Goal: Navigation & Orientation: Find specific page/section

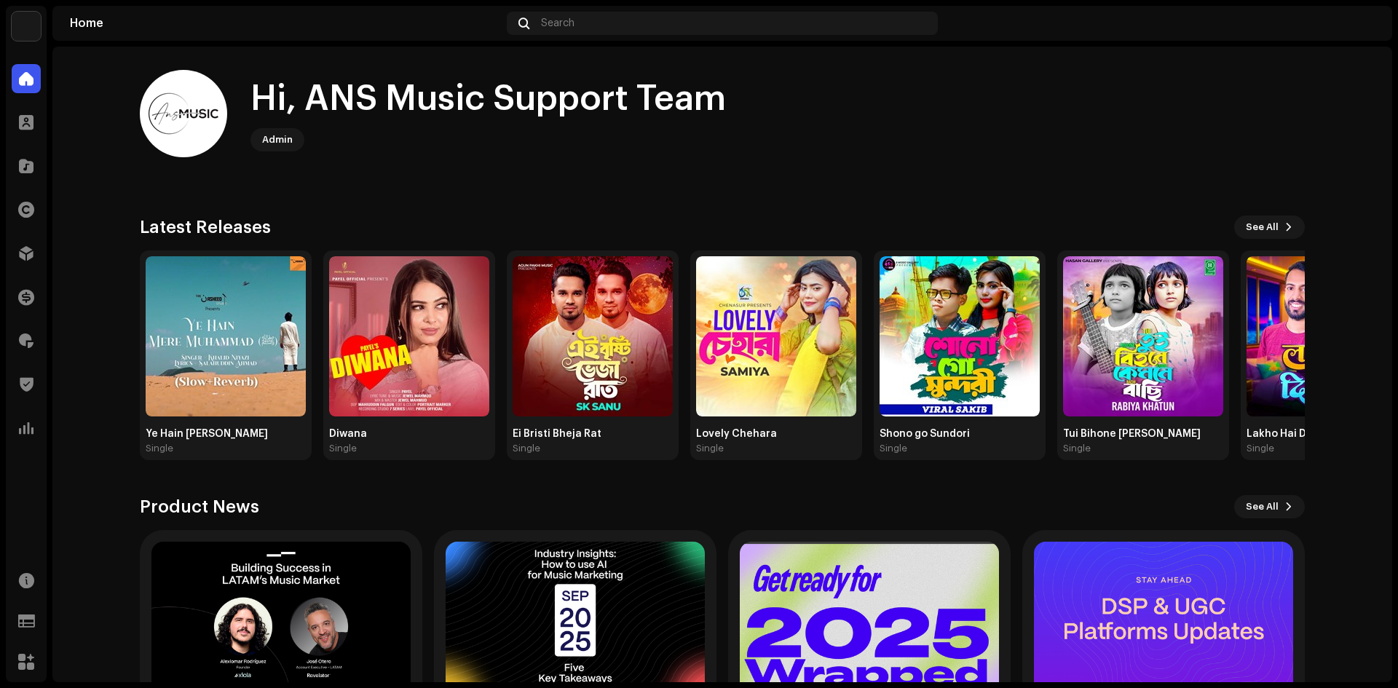
drag, startPoint x: 1, startPoint y: 290, endPoint x: 11, endPoint y: 351, distance: 61.3
click at [1, 298] on div "ANS Music Home Clients Catalog Rights Distribution Finance Royalties Trust & Sa…" at bounding box center [699, 344] width 1398 height 688
click at [9, 539] on div "Home Clients Catalog Rights Distribution Finance Royalties Trust & Safety Analy…" at bounding box center [26, 370] width 41 height 624
click at [15, 511] on div "Home Clients Catalog Rights Distribution Finance Royalties Trust & Safety Analy…" at bounding box center [26, 370] width 41 height 624
click at [25, 126] on span at bounding box center [26, 122] width 15 height 12
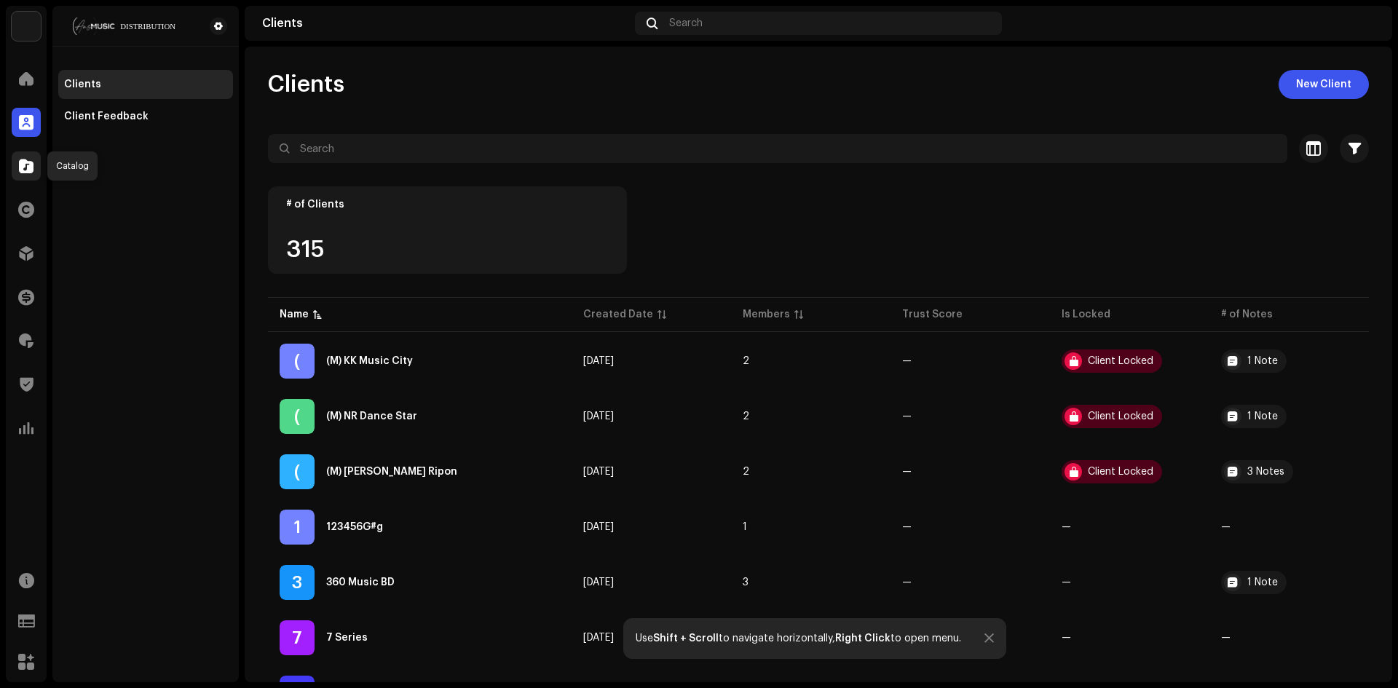
click at [28, 160] on span at bounding box center [26, 166] width 15 height 12
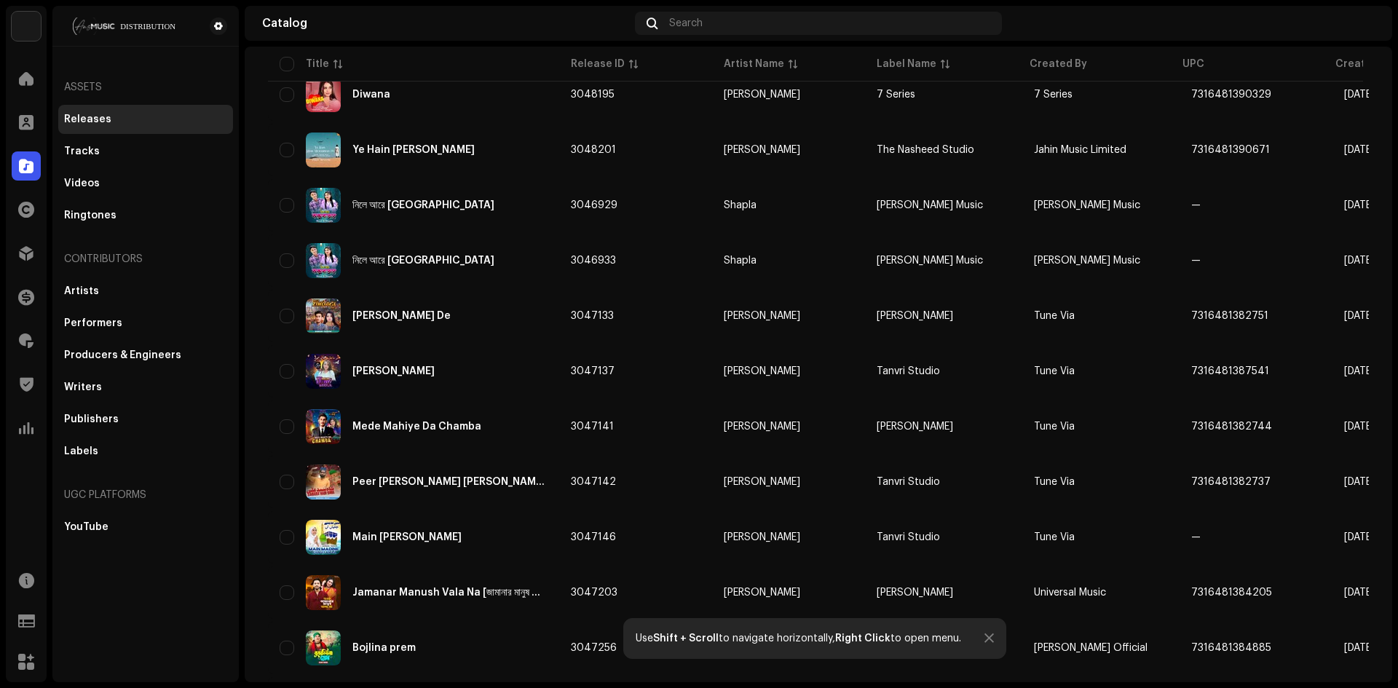
scroll to position [582, 0]
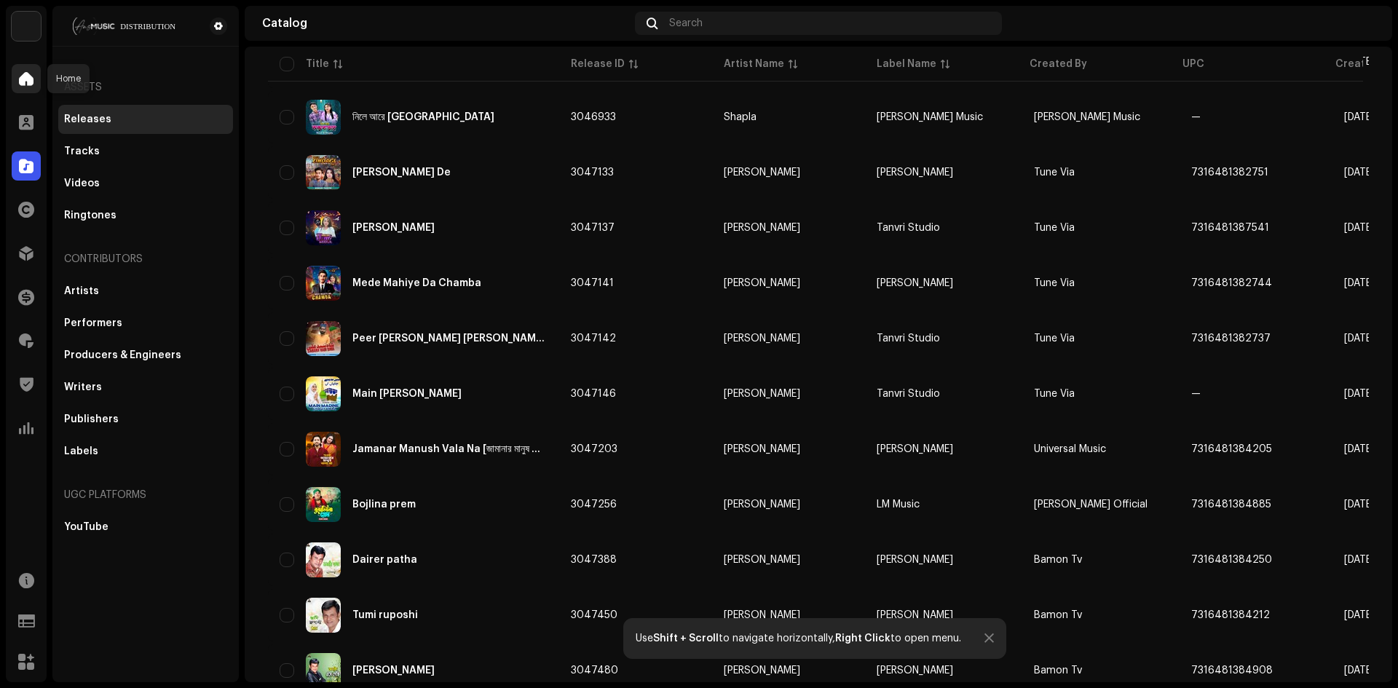
click at [28, 69] on div at bounding box center [26, 78] width 29 height 29
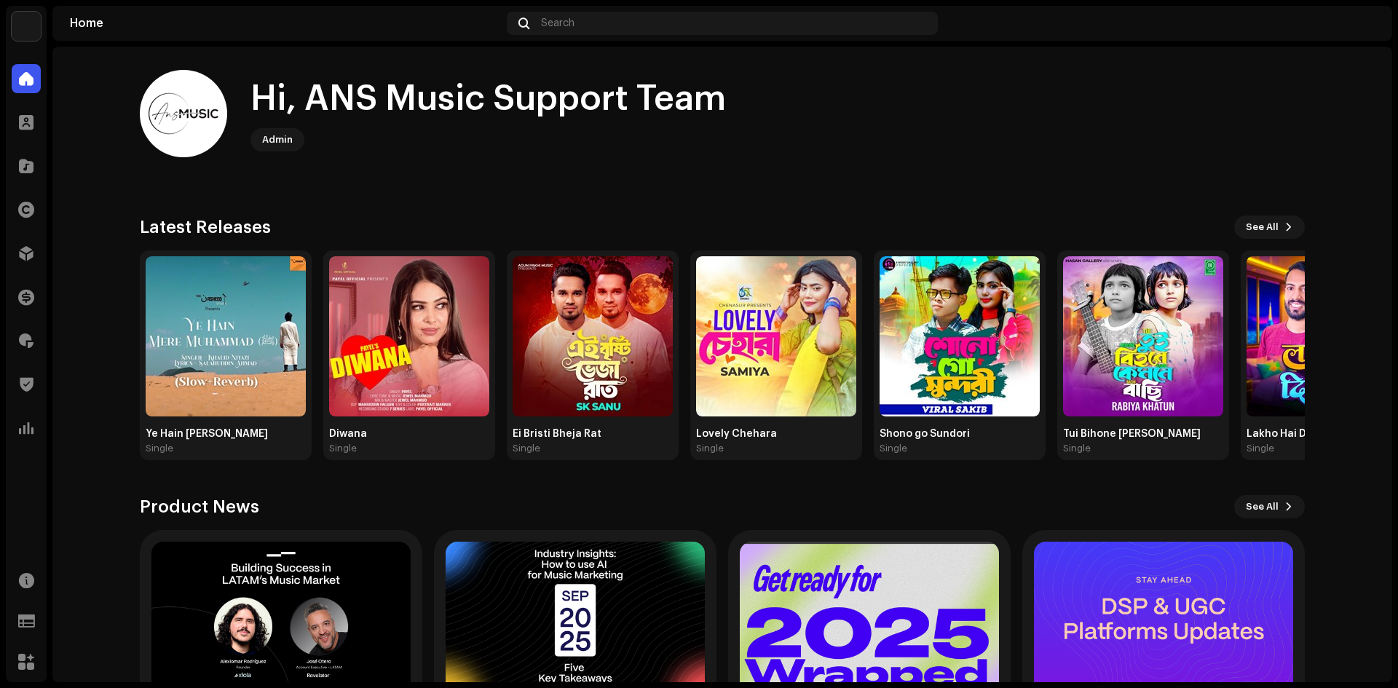
click at [1360, 19] on img at bounding box center [1362, 23] width 23 height 23
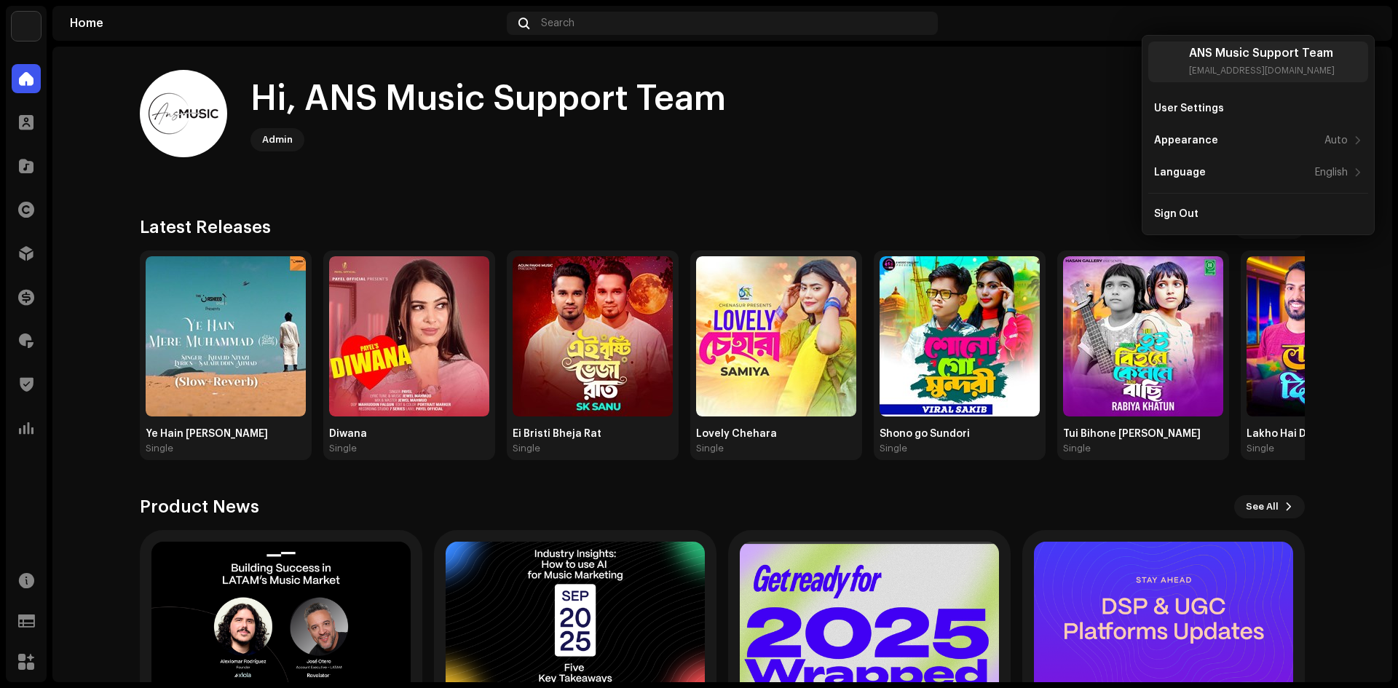
click at [1090, 102] on div "Hi, ANS Music Support Team Admin" at bounding box center [722, 113] width 1165 height 87
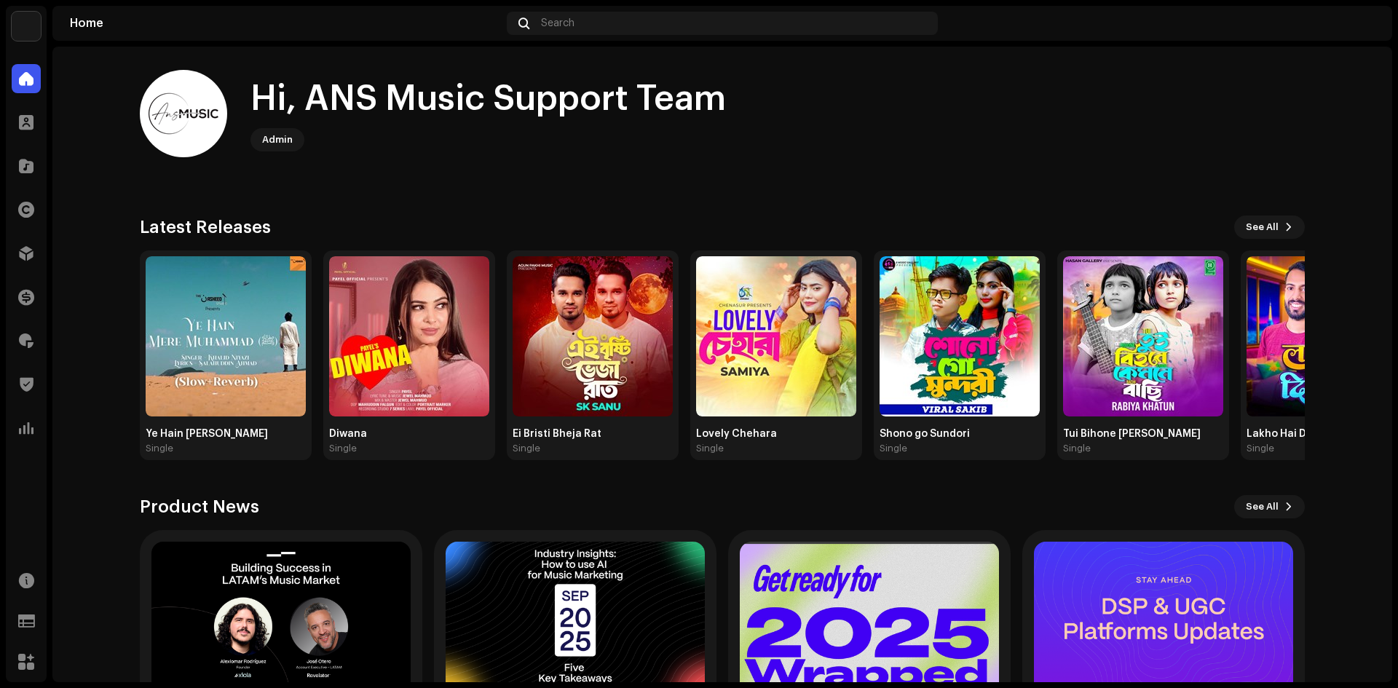
click at [579, 209] on div "Hi, ANS Music Support Team Admin Check out the latest Product Updates for Check…" at bounding box center [722, 427] width 1165 height 760
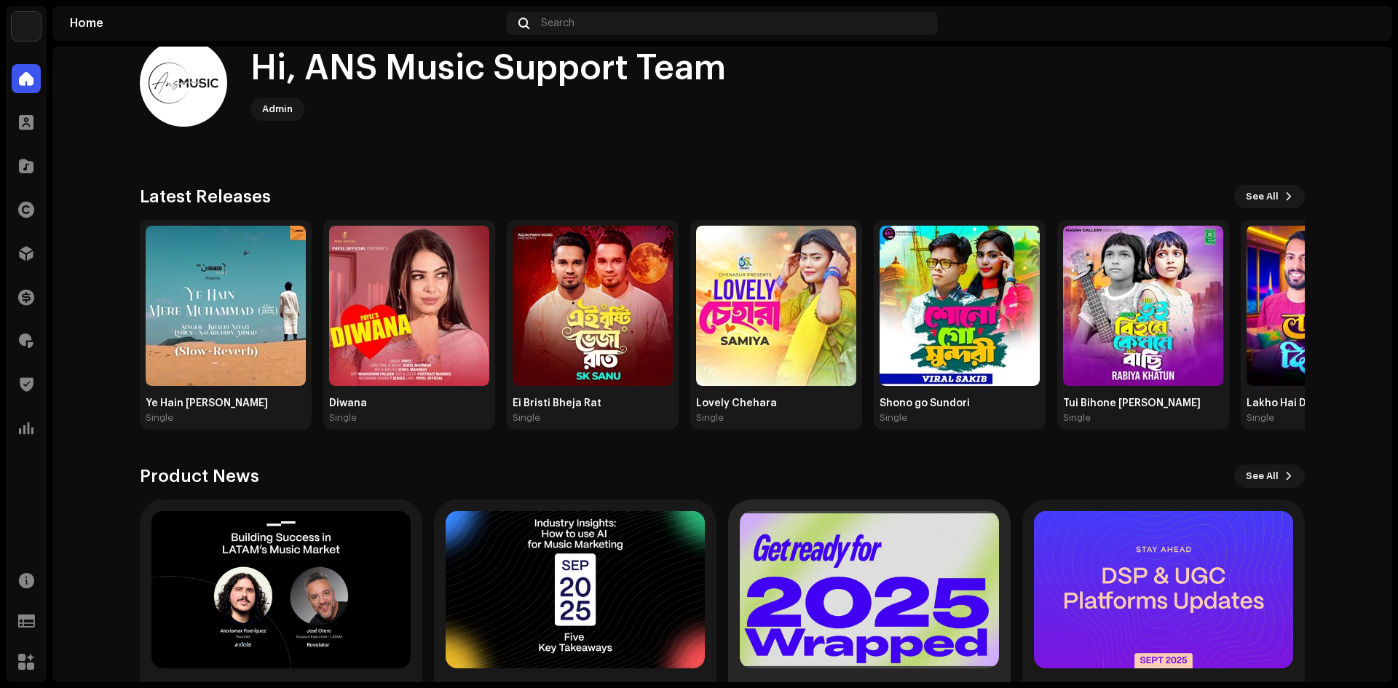
scroll to position [124, 0]
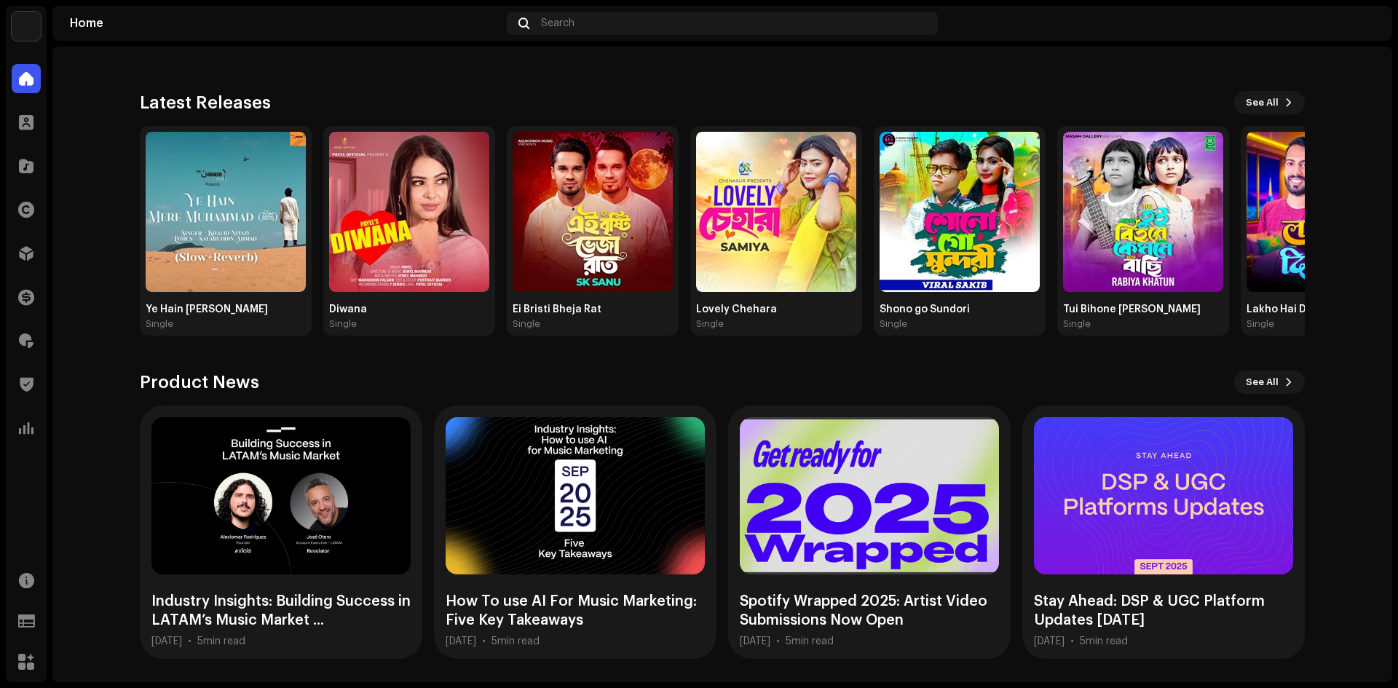
click at [1376, 19] on div "Home Search" at bounding box center [721, 23] width 1339 height 35
click at [1366, 23] on img at bounding box center [1362, 23] width 23 height 23
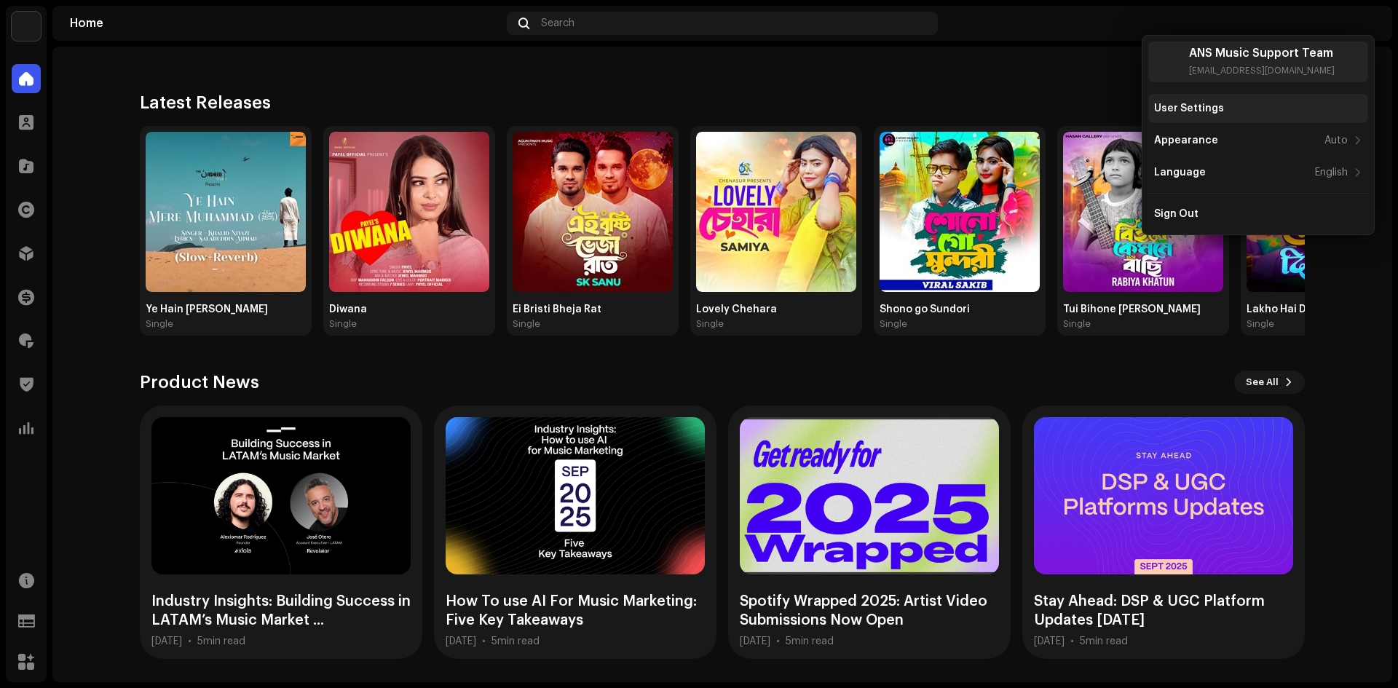
click at [1181, 108] on div "User Settings" at bounding box center [1189, 109] width 70 height 12
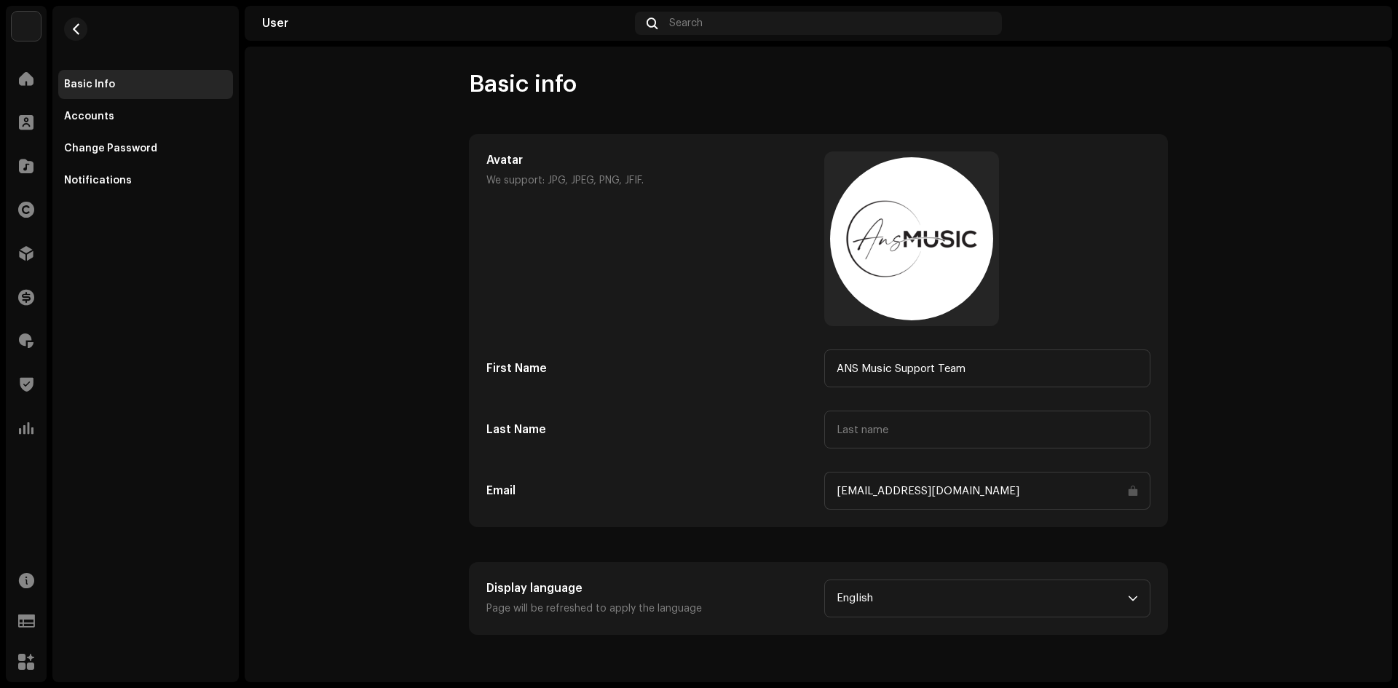
drag, startPoint x: 1016, startPoint y: 487, endPoint x: 941, endPoint y: 491, distance: 75.8
click at [984, 488] on input "[EMAIL_ADDRESS][DOMAIN_NAME]" at bounding box center [987, 491] width 326 height 38
click at [768, 513] on div "Avatar We support: JPG, JPEG, PNG, JFIF. First Name ANS Music Support Team Last…" at bounding box center [818, 331] width 697 height 392
click at [1130, 494] on input "[EMAIL_ADDRESS][DOMAIN_NAME]" at bounding box center [987, 491] width 326 height 38
drag, startPoint x: 1000, startPoint y: 479, endPoint x: 989, endPoint y: 480, distance: 10.3
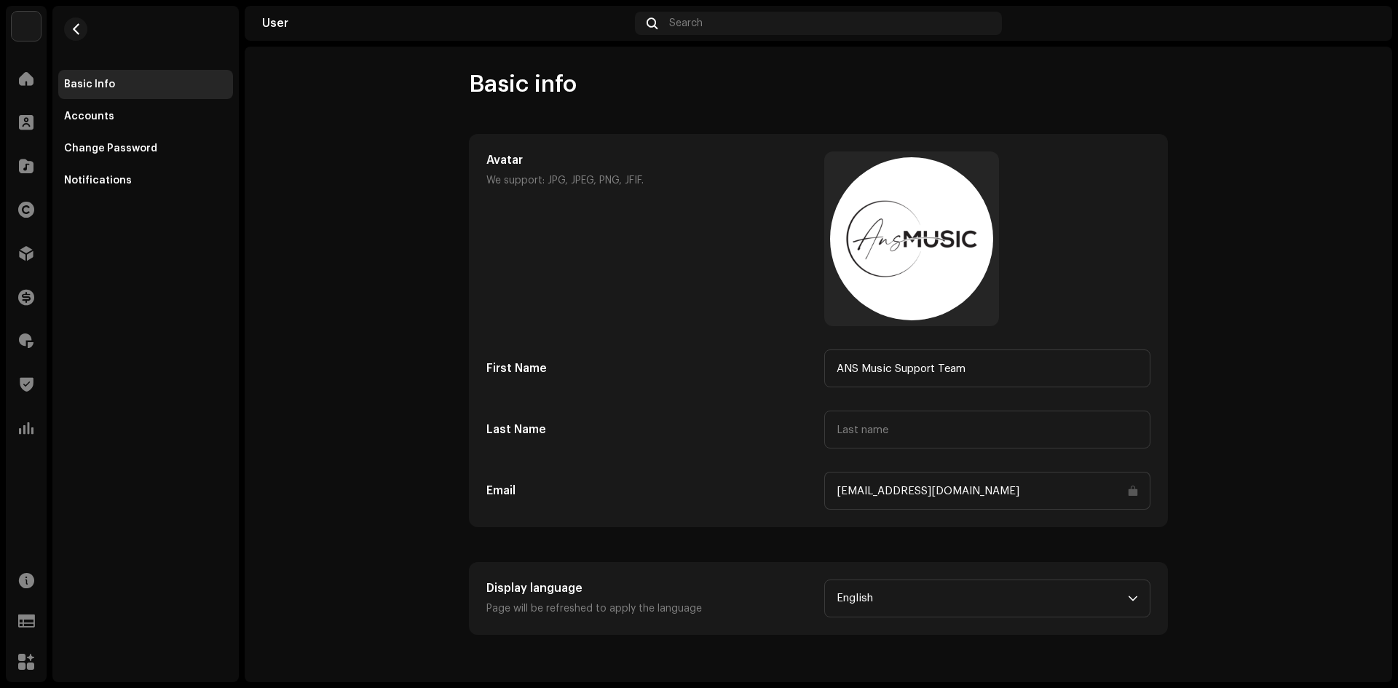
click at [998, 479] on input "[EMAIL_ADDRESS][DOMAIN_NAME]" at bounding box center [987, 491] width 326 height 38
click at [974, 484] on input "[EMAIL_ADDRESS][DOMAIN_NAME]" at bounding box center [987, 491] width 326 height 38
click at [108, 123] on div "Accounts" at bounding box center [145, 116] width 175 height 29
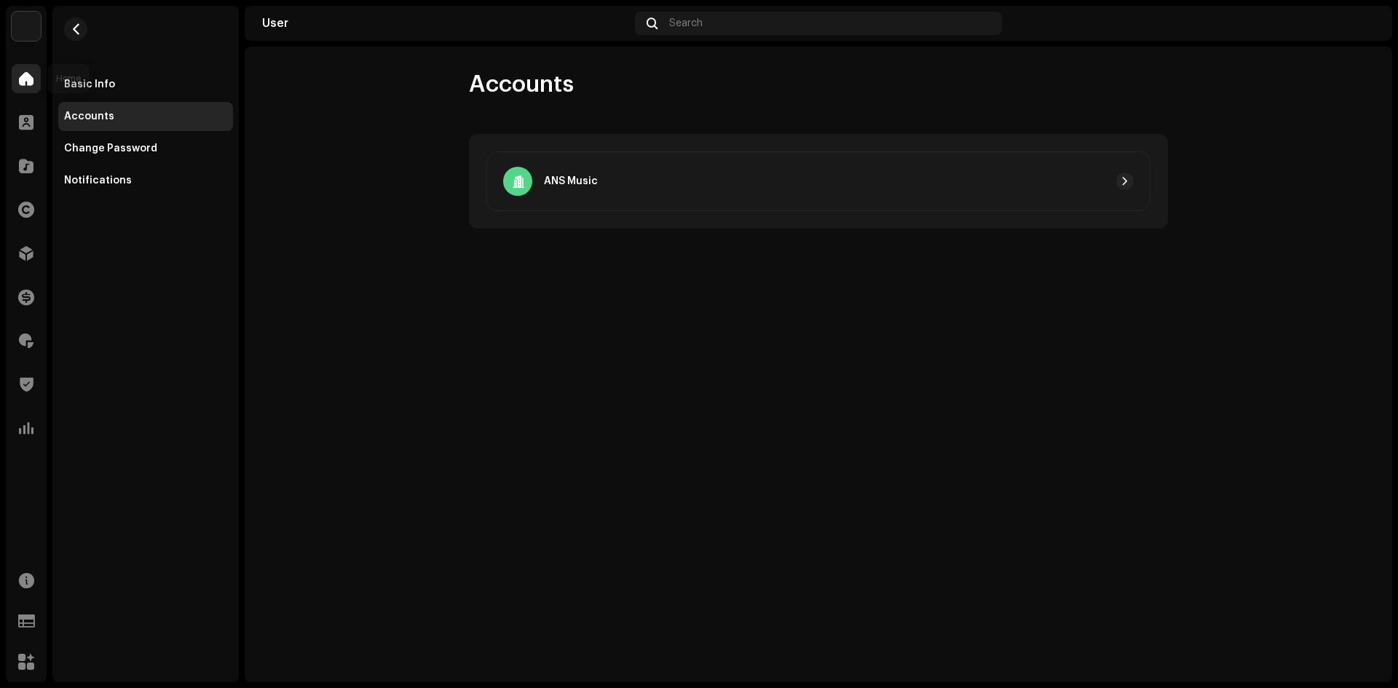
click at [39, 87] on div at bounding box center [26, 78] width 29 height 29
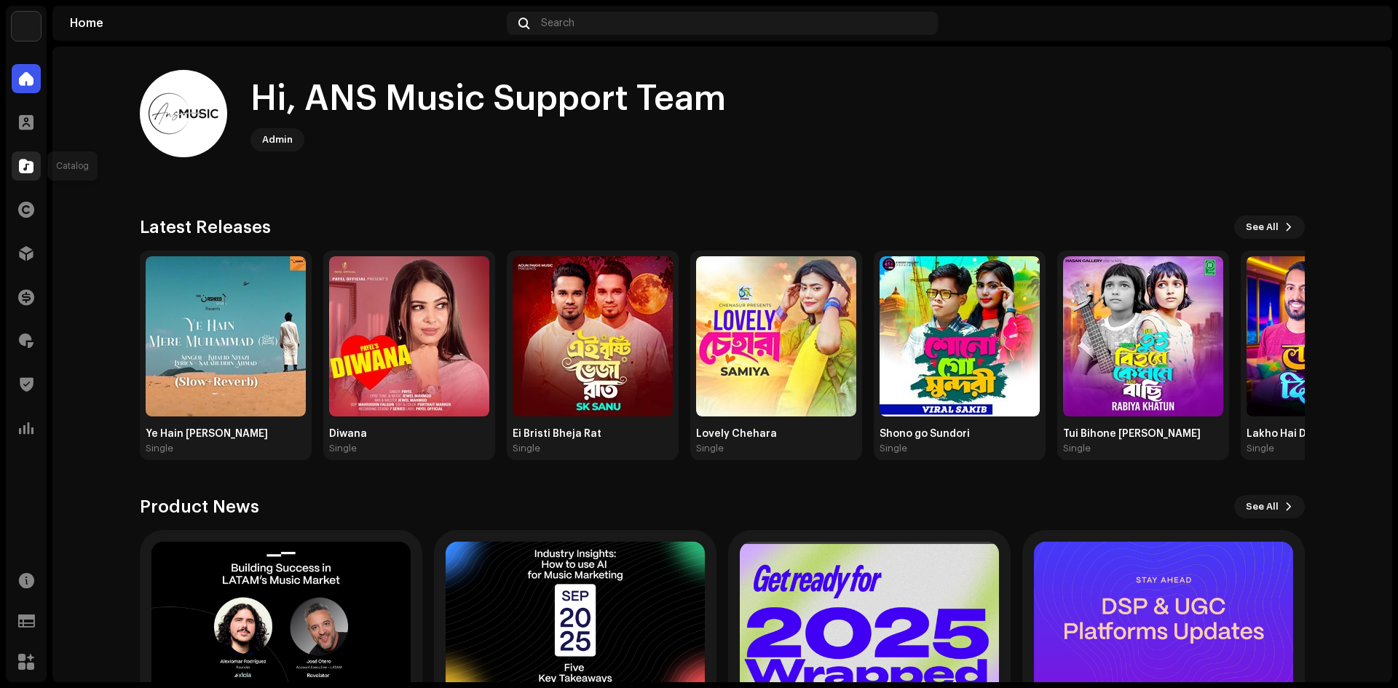
click at [29, 162] on span at bounding box center [26, 166] width 15 height 12
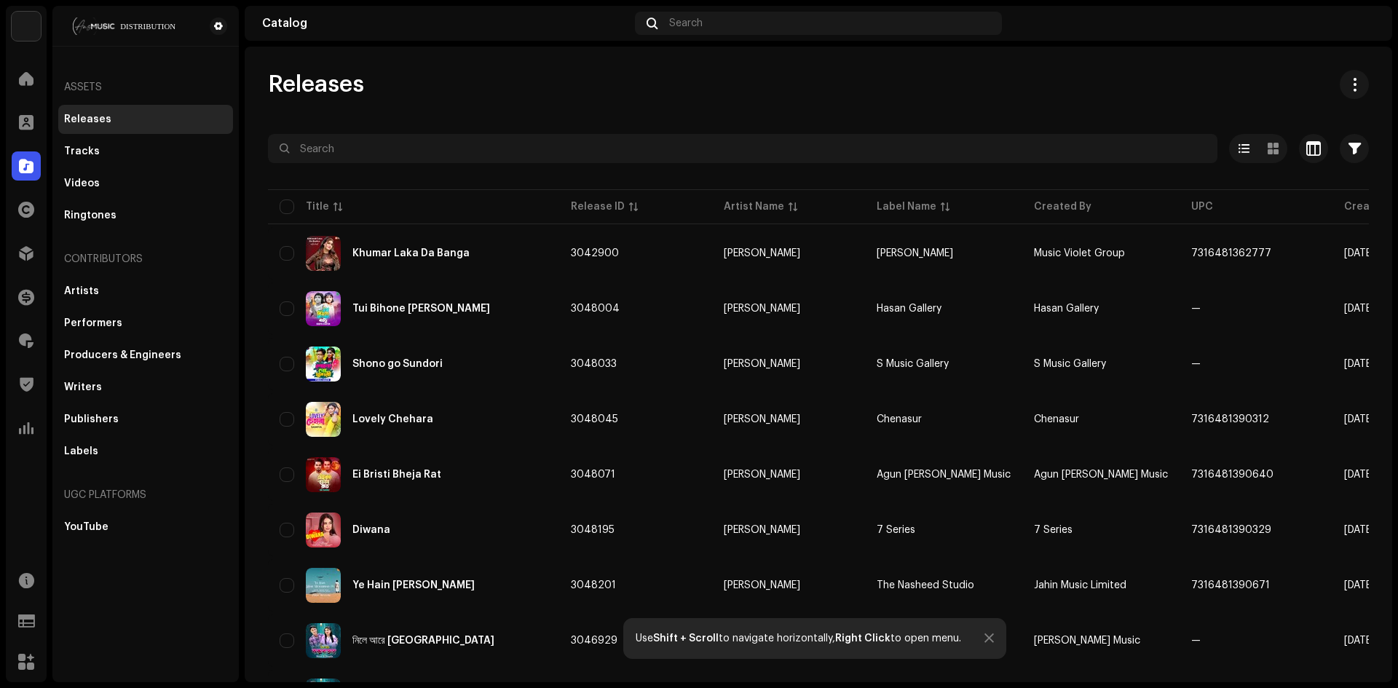
scroll to position [914, 0]
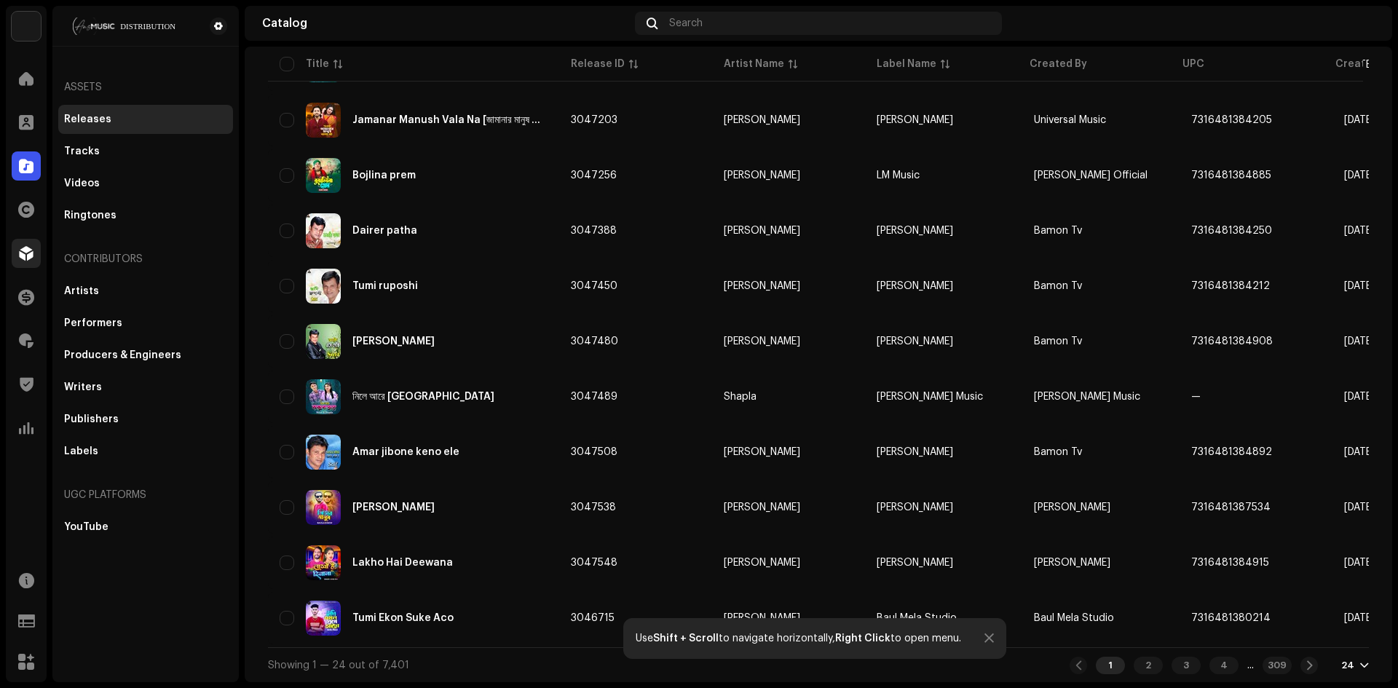
click at [28, 254] on span at bounding box center [26, 254] width 15 height 12
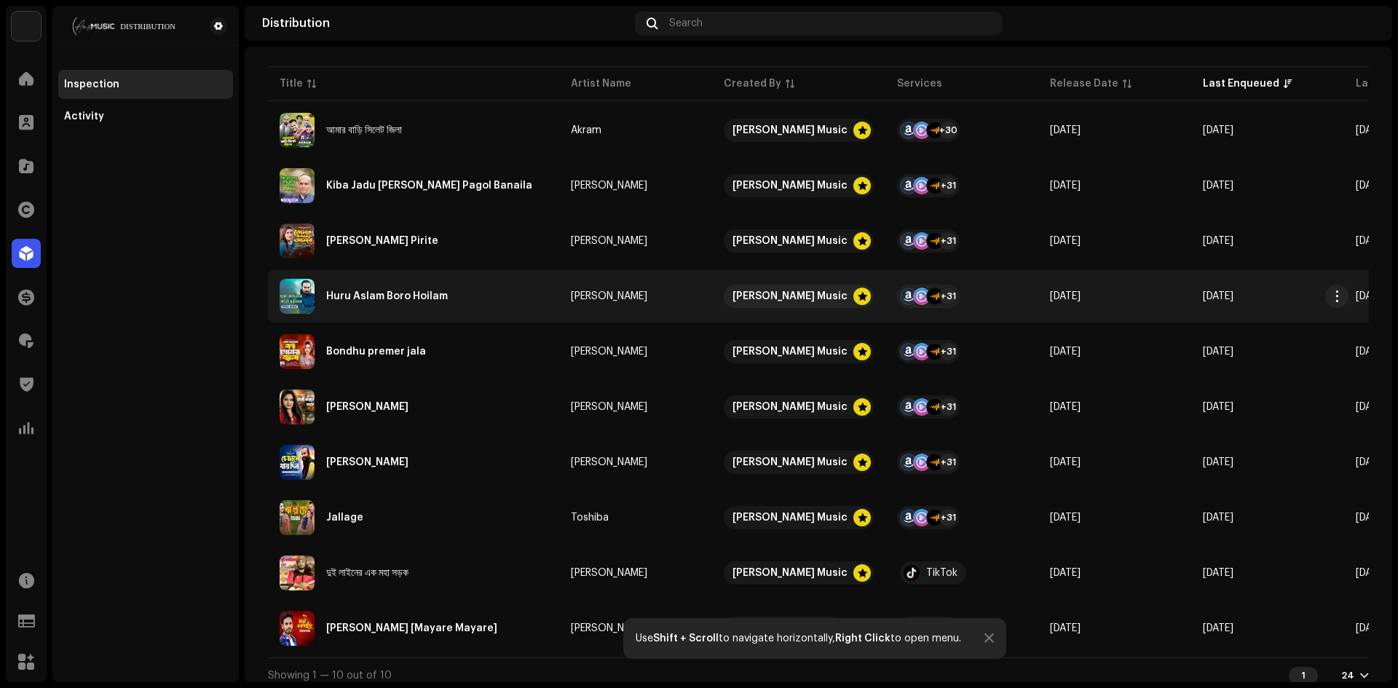
scroll to position [191, 0]
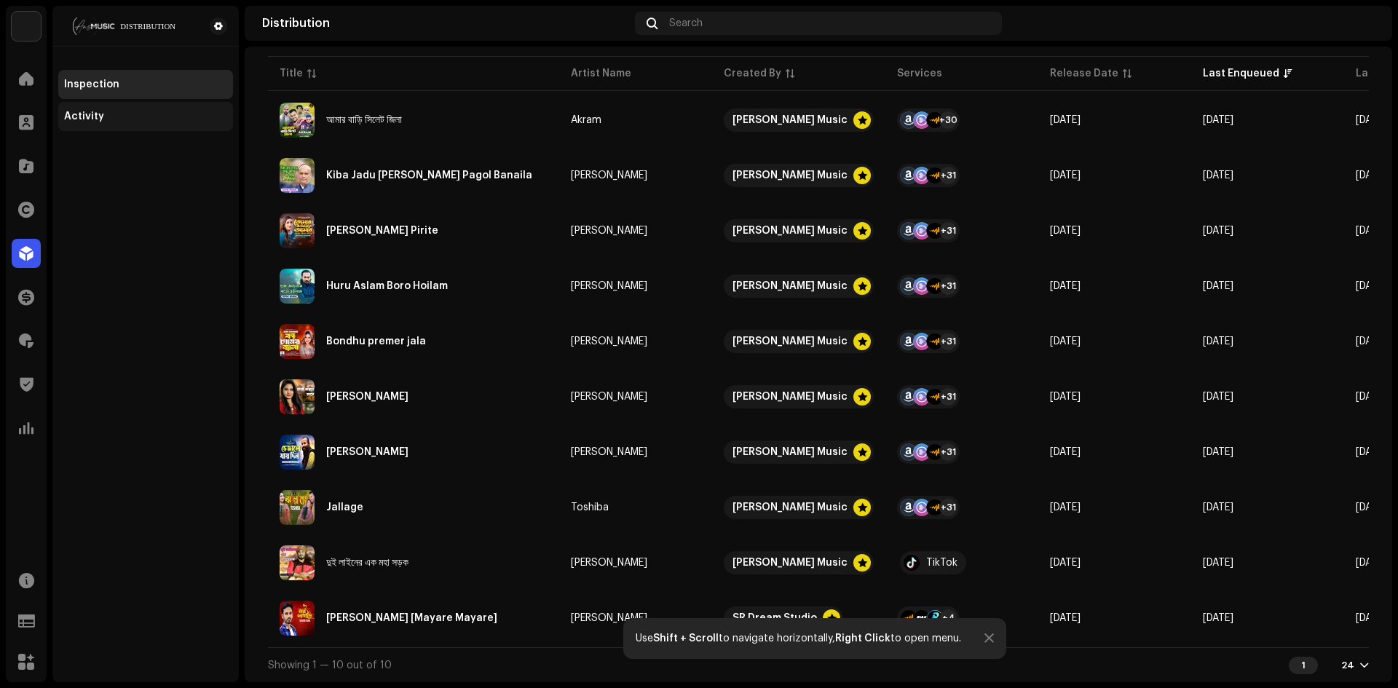
click at [93, 106] on div "Activity" at bounding box center [145, 116] width 175 height 29
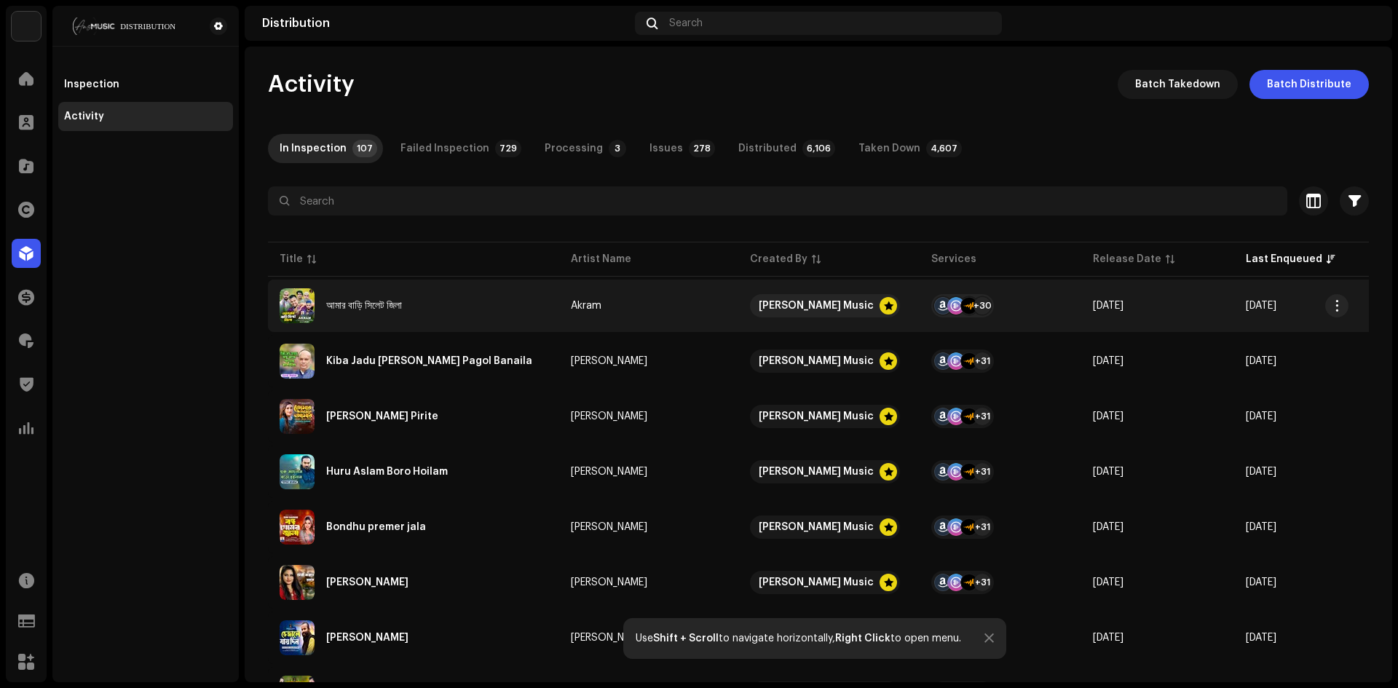
click at [1234, 296] on td "[DATE]" at bounding box center [1310, 306] width 153 height 52
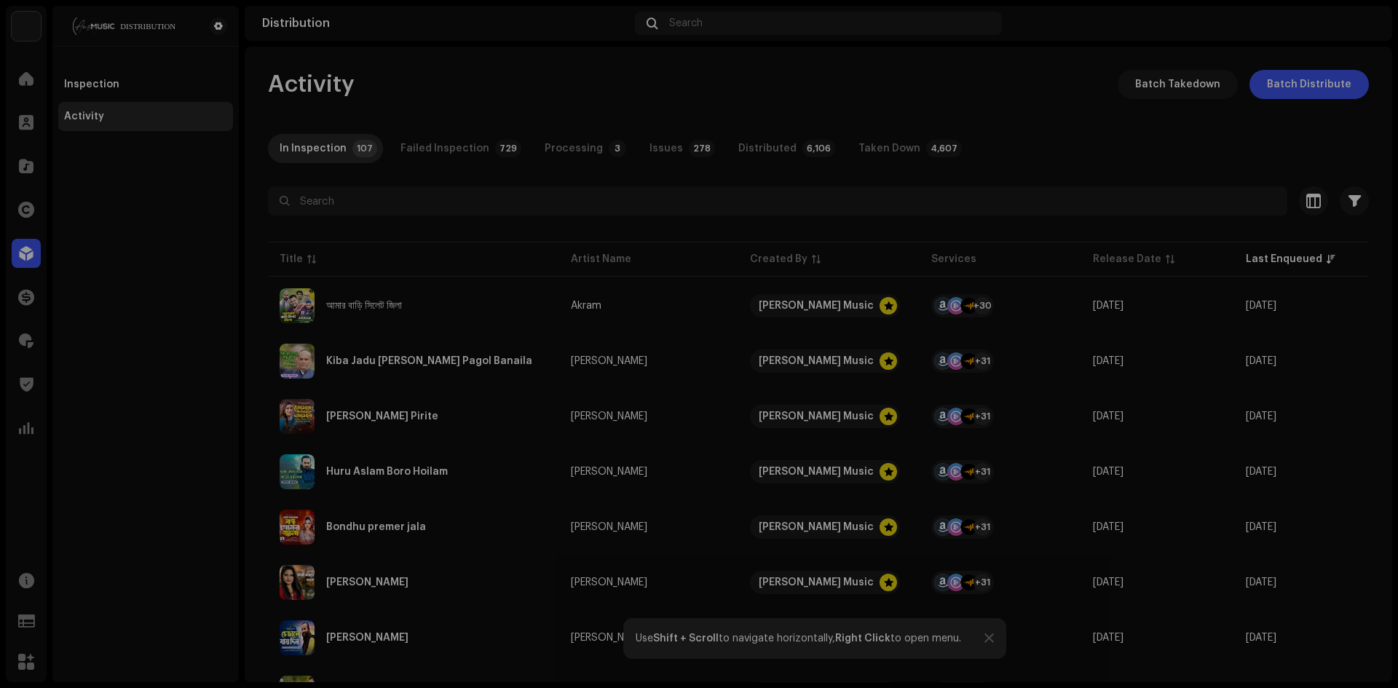
click at [1185, 314] on div "আমার বাড়ি [GEOGRAPHIC_DATA] জিলা Akram Service Last Enqueued Last Delivered Sta…" at bounding box center [699, 344] width 1398 height 688
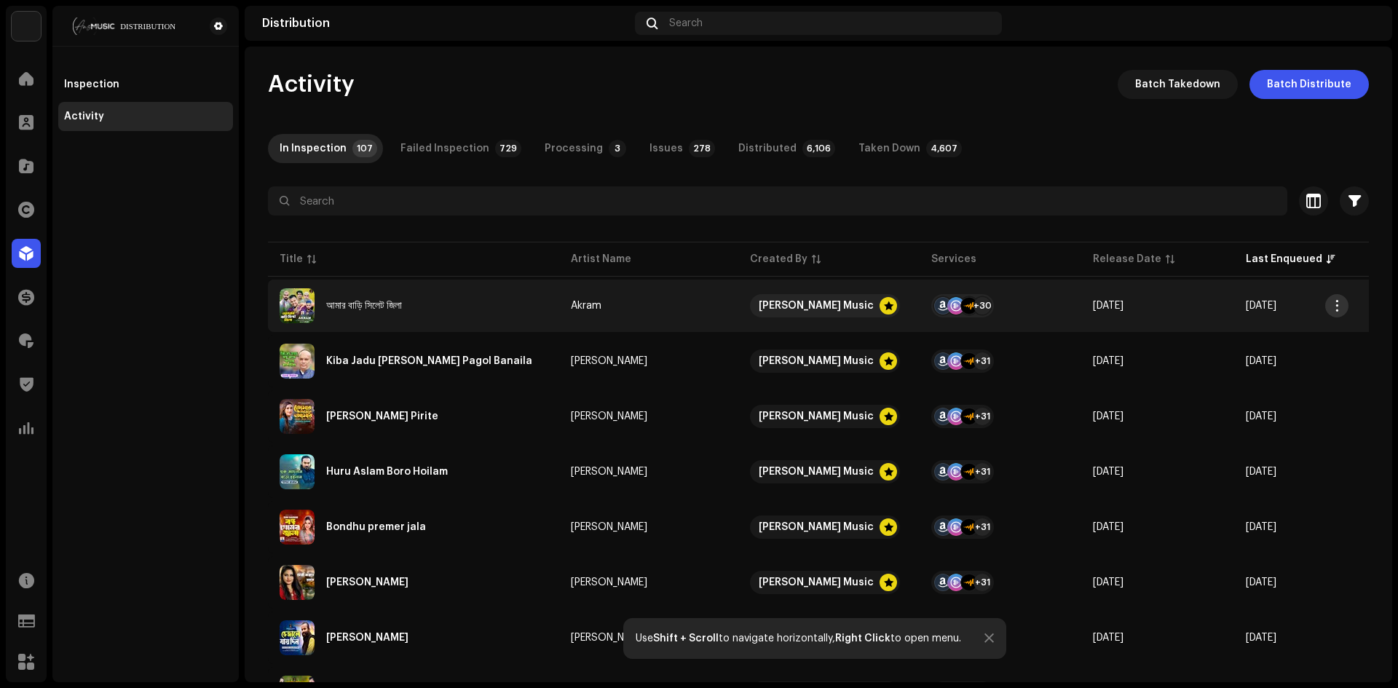
click at [1341, 301] on span "button" at bounding box center [1336, 306] width 11 height 12
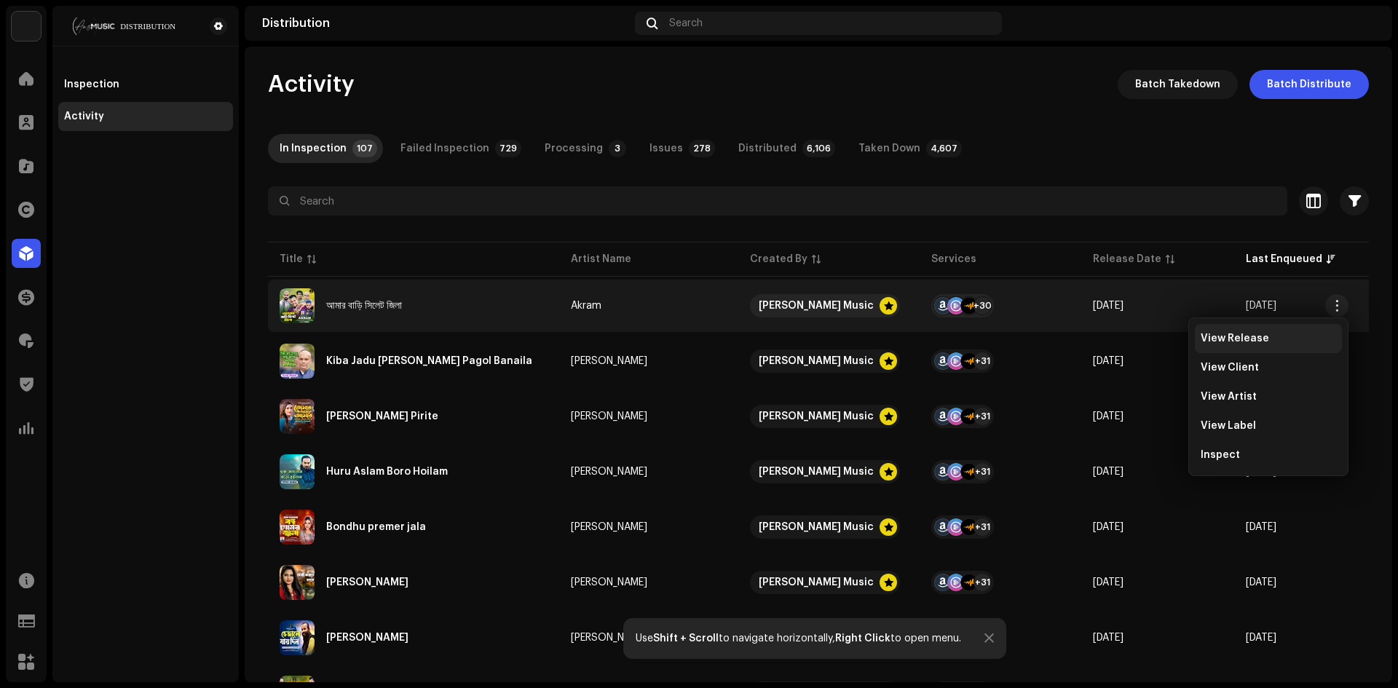
click at [1245, 342] on span "View Release" at bounding box center [1234, 339] width 68 height 12
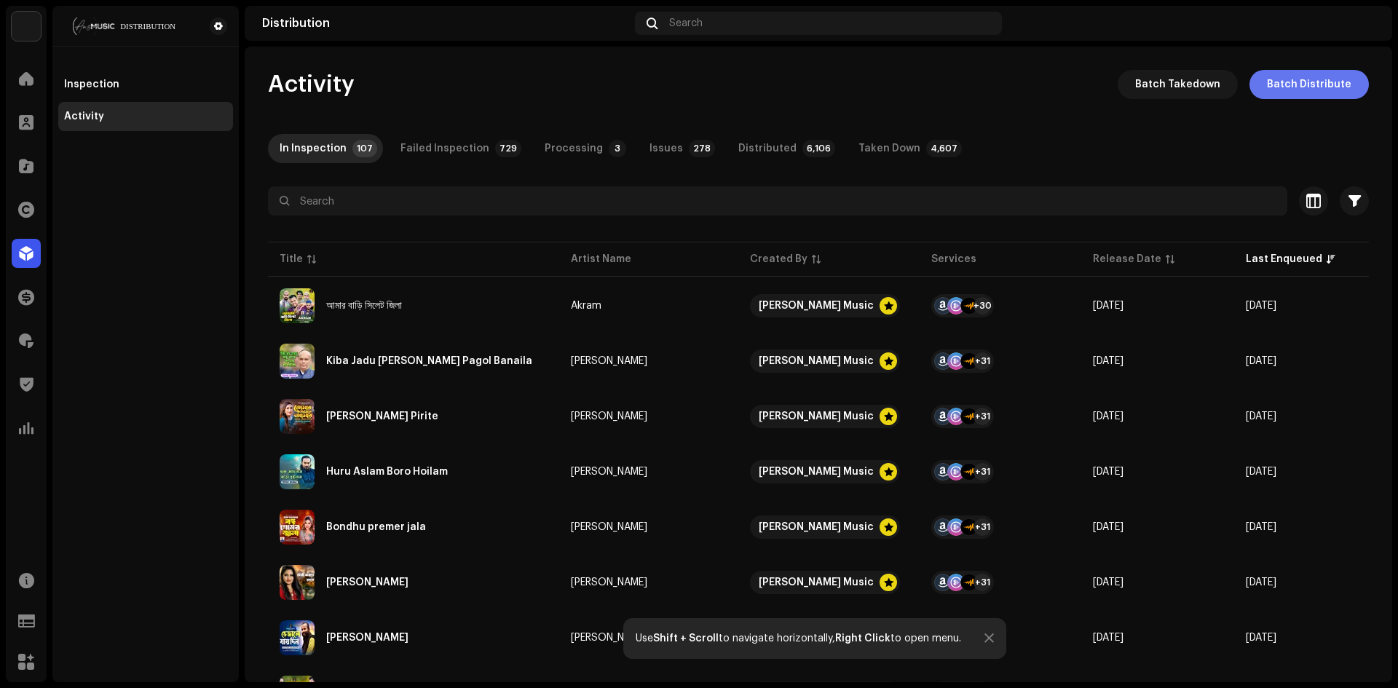
click at [1321, 79] on span "Batch Distribute" at bounding box center [1309, 84] width 84 height 29
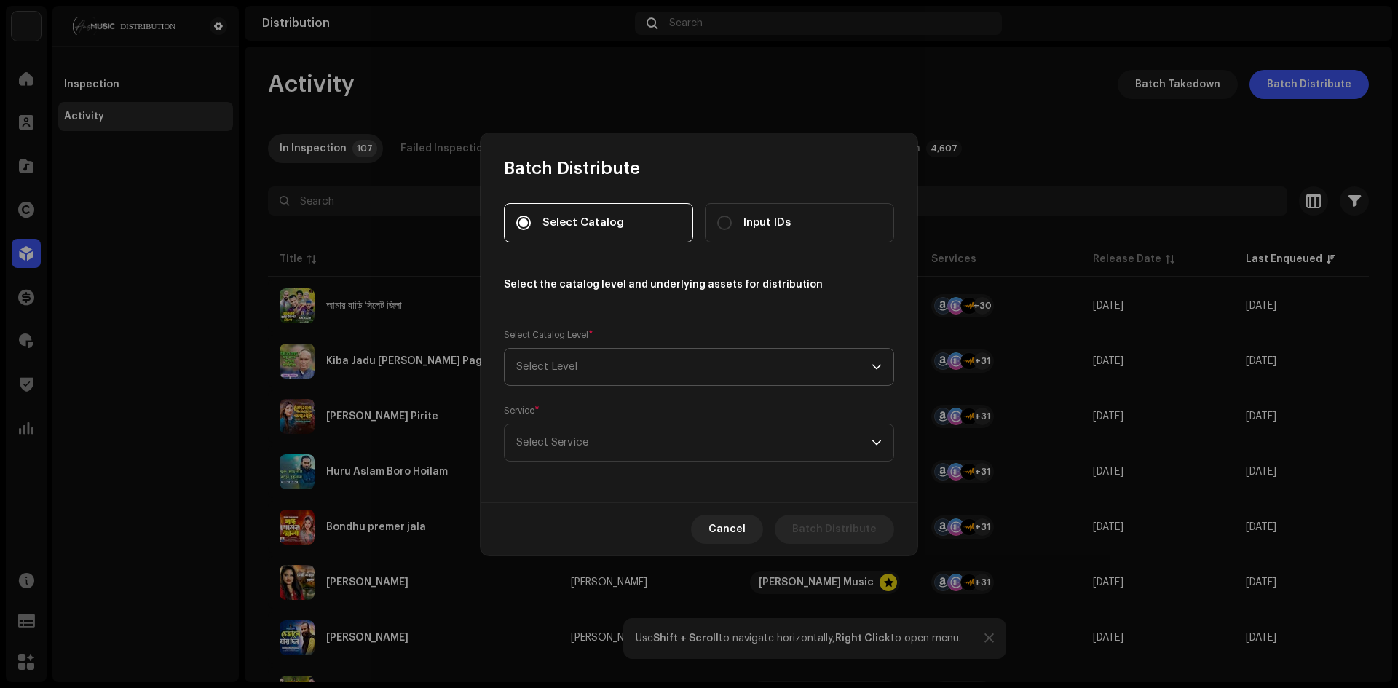
click at [607, 366] on span "Select Level" at bounding box center [693, 367] width 355 height 36
drag, startPoint x: 590, startPoint y: 351, endPoint x: 588, endPoint y: 365, distance: 14.6
click at [589, 352] on span "Select Level" at bounding box center [693, 367] width 355 height 36
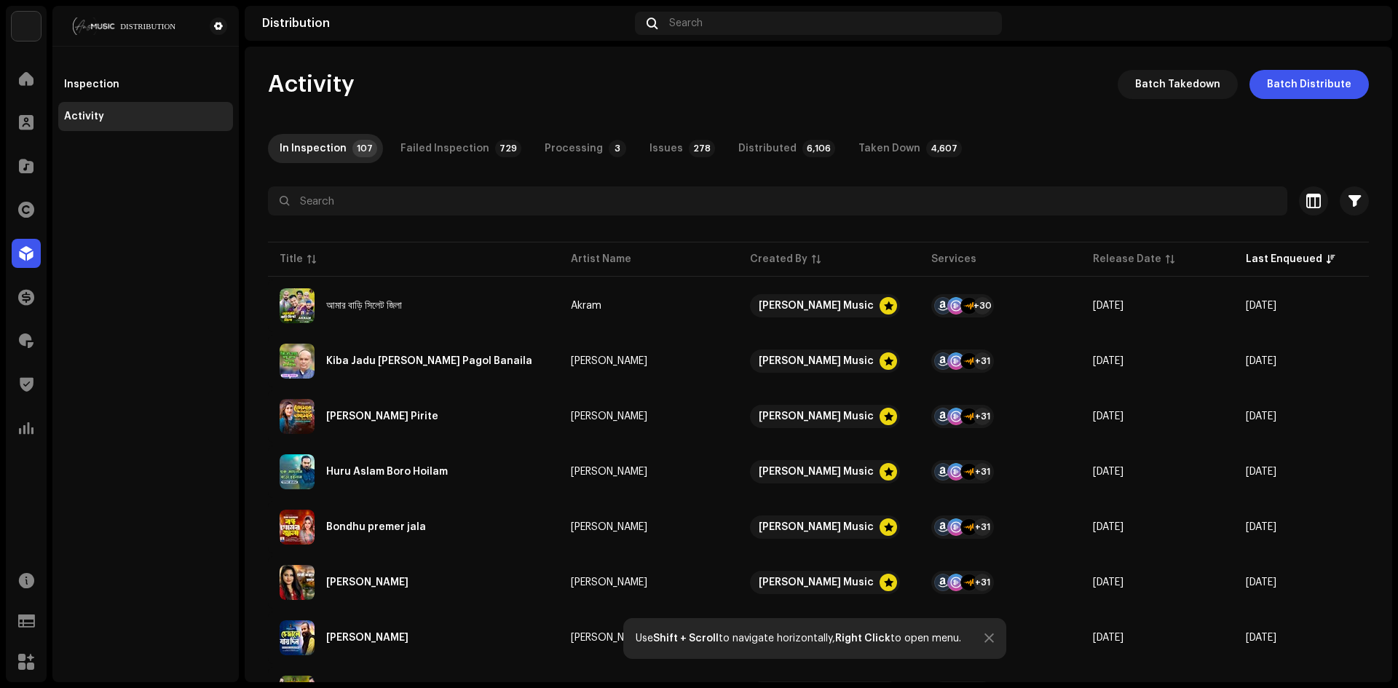
click at [9, 352] on div "Batch Distribute Select Catalog Input IDs Select the catalog level and underlyi…" at bounding box center [699, 344] width 1398 height 688
click at [29, 69] on div at bounding box center [26, 78] width 29 height 29
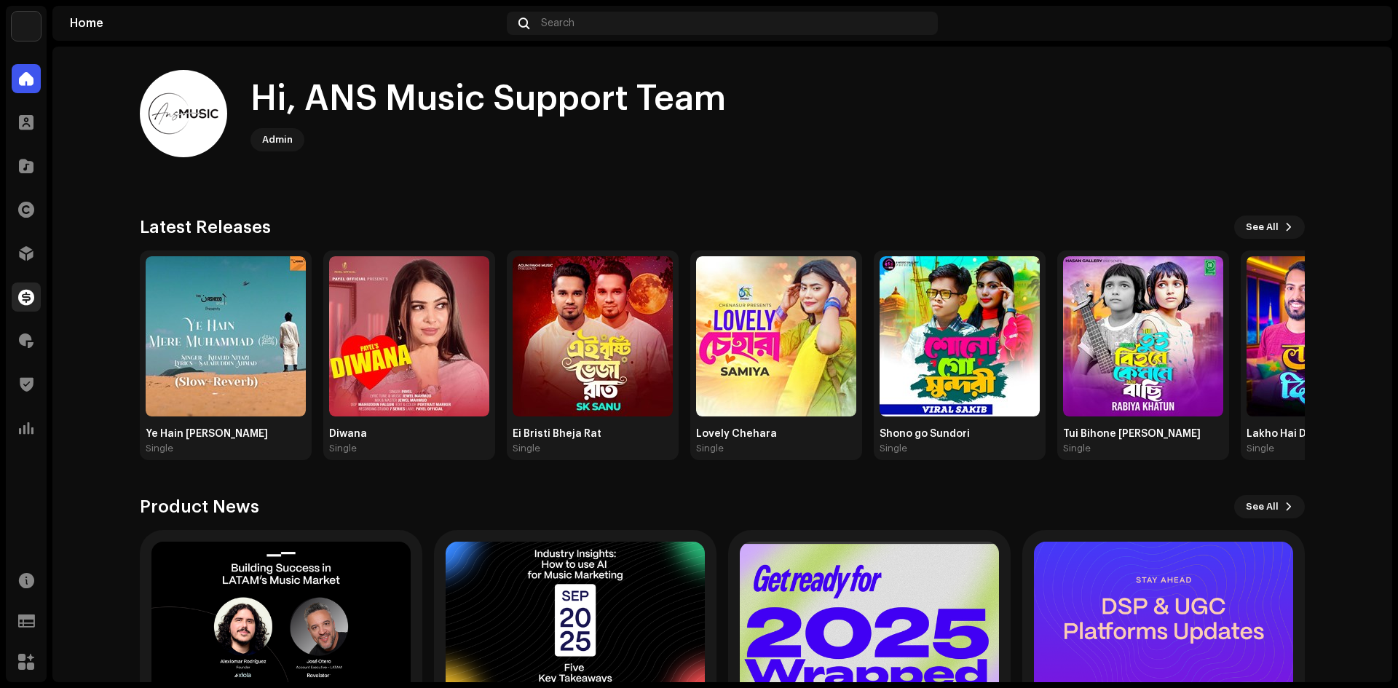
drag, startPoint x: 28, startPoint y: 480, endPoint x: 40, endPoint y: 304, distance: 176.6
click at [30, 477] on div "Home Clients Catalog Rights Distribution Finance Royalties Trust & Safety Analy…" at bounding box center [26, 370] width 41 height 624
click at [30, 166] on span at bounding box center [26, 166] width 15 height 12
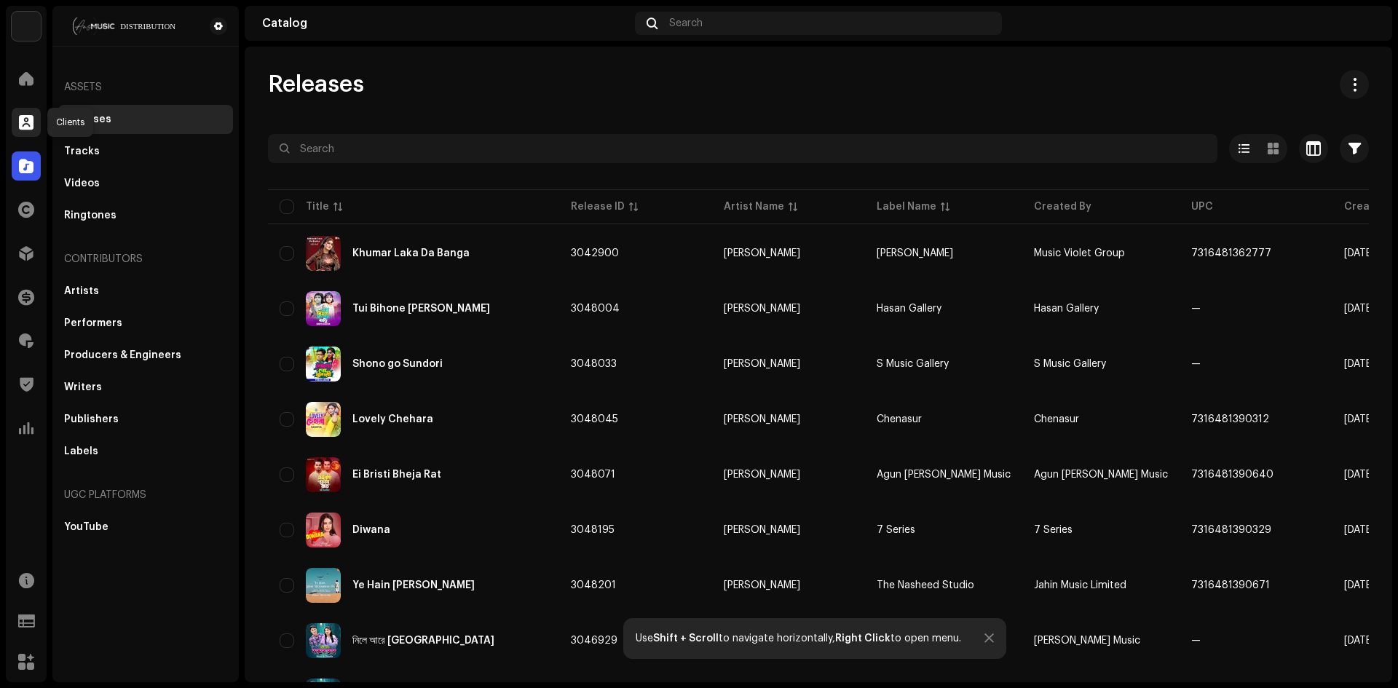
click at [20, 110] on div at bounding box center [26, 122] width 29 height 29
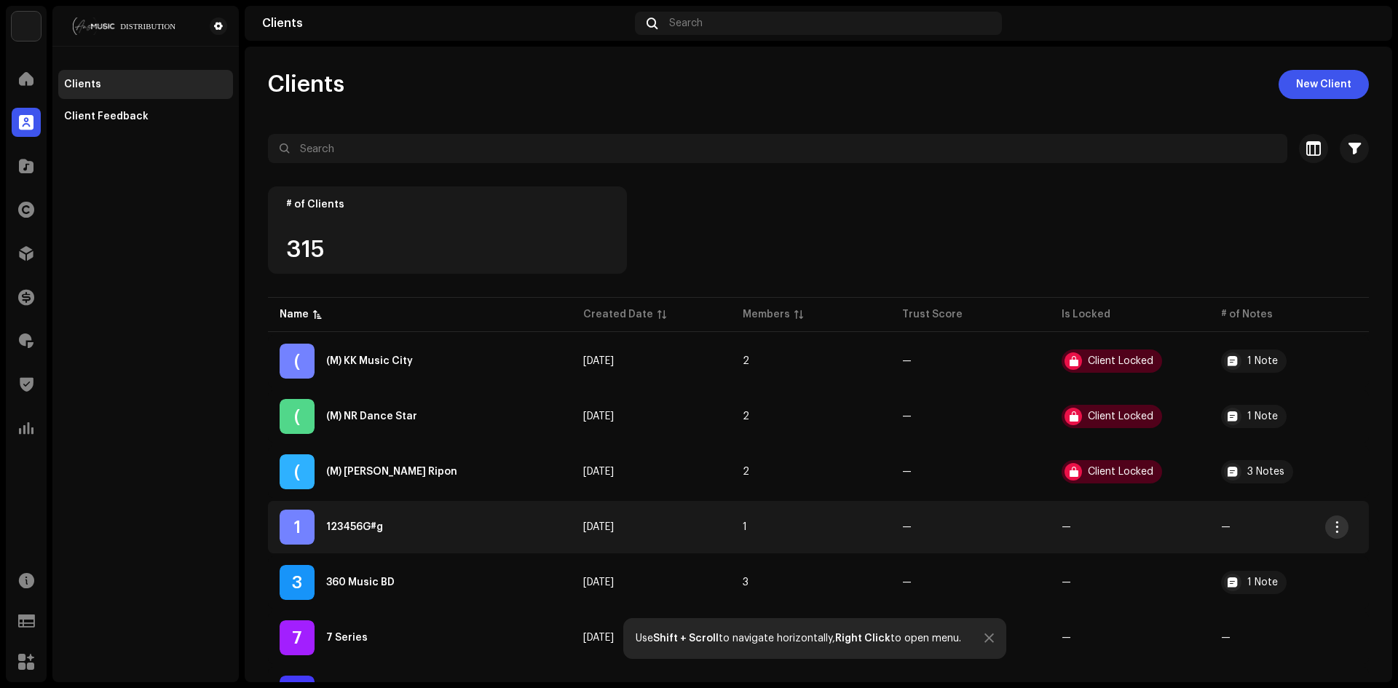
click at [1339, 529] on span "button" at bounding box center [1336, 527] width 11 height 12
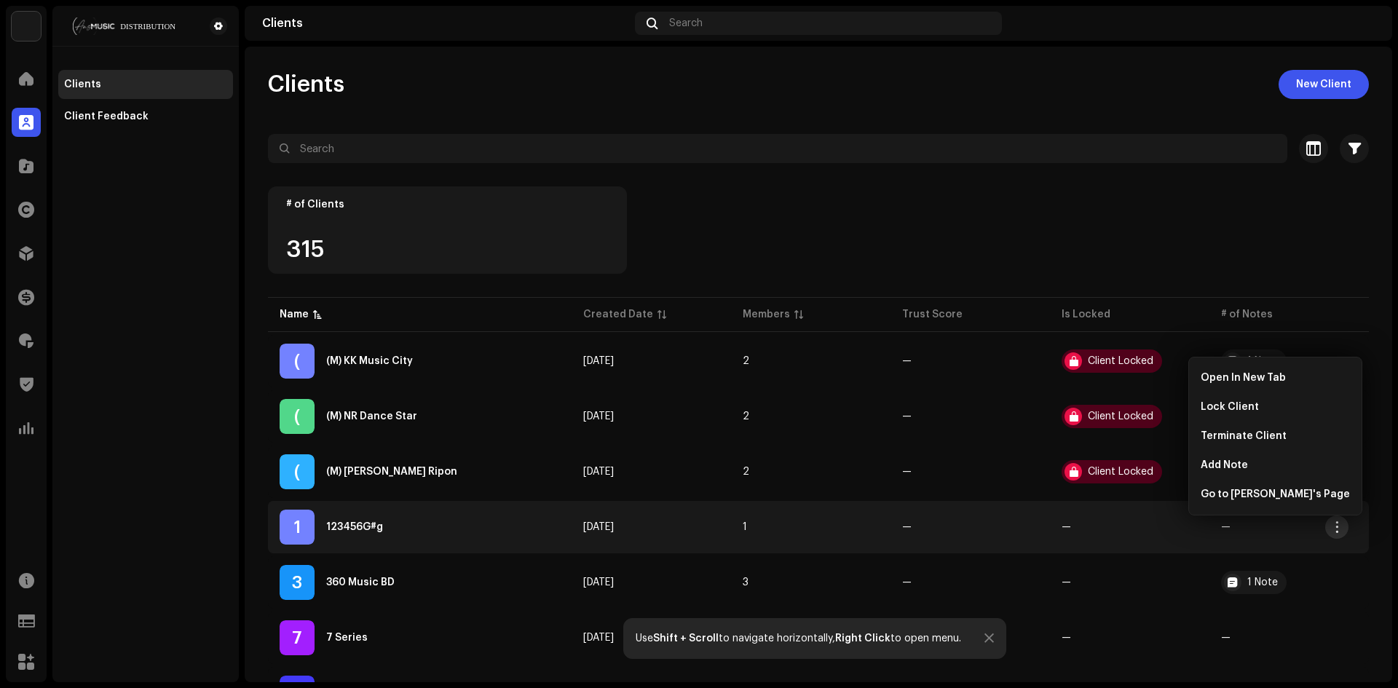
click at [1339, 529] on span "button" at bounding box center [1336, 527] width 11 height 12
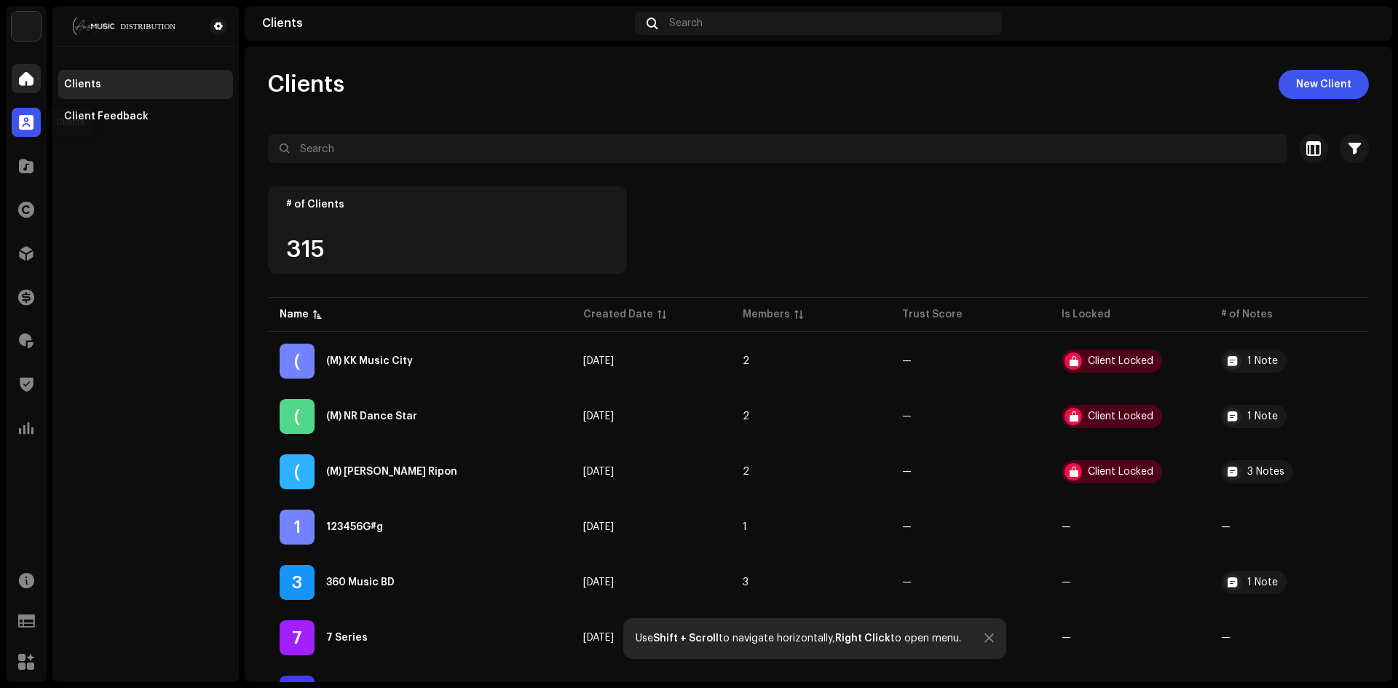
click at [33, 77] on span at bounding box center [26, 79] width 15 height 12
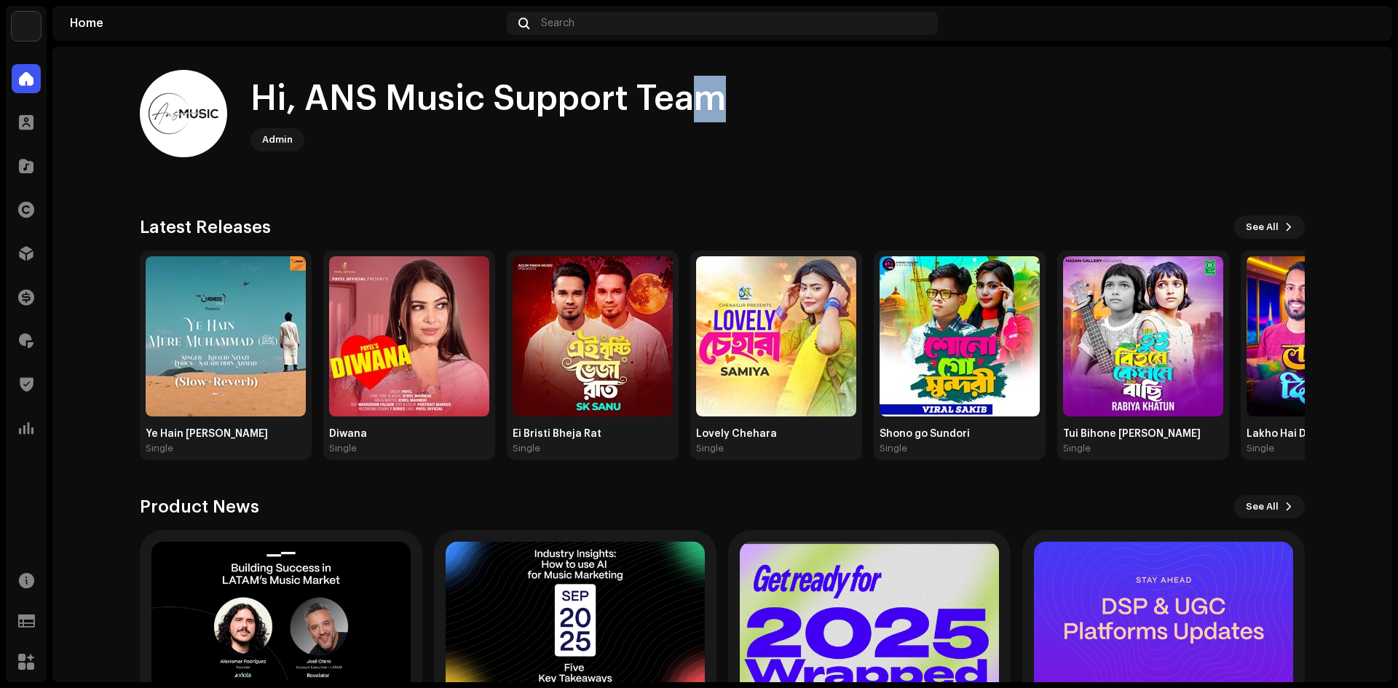
drag, startPoint x: 689, startPoint y: 113, endPoint x: 740, endPoint y: 114, distance: 51.0
click at [715, 113] on div "Hi, ANS Music Support Team" at bounding box center [487, 99] width 475 height 47
click at [764, 111] on div "Hi, ANS Music Support Team Admin" at bounding box center [722, 113] width 1165 height 87
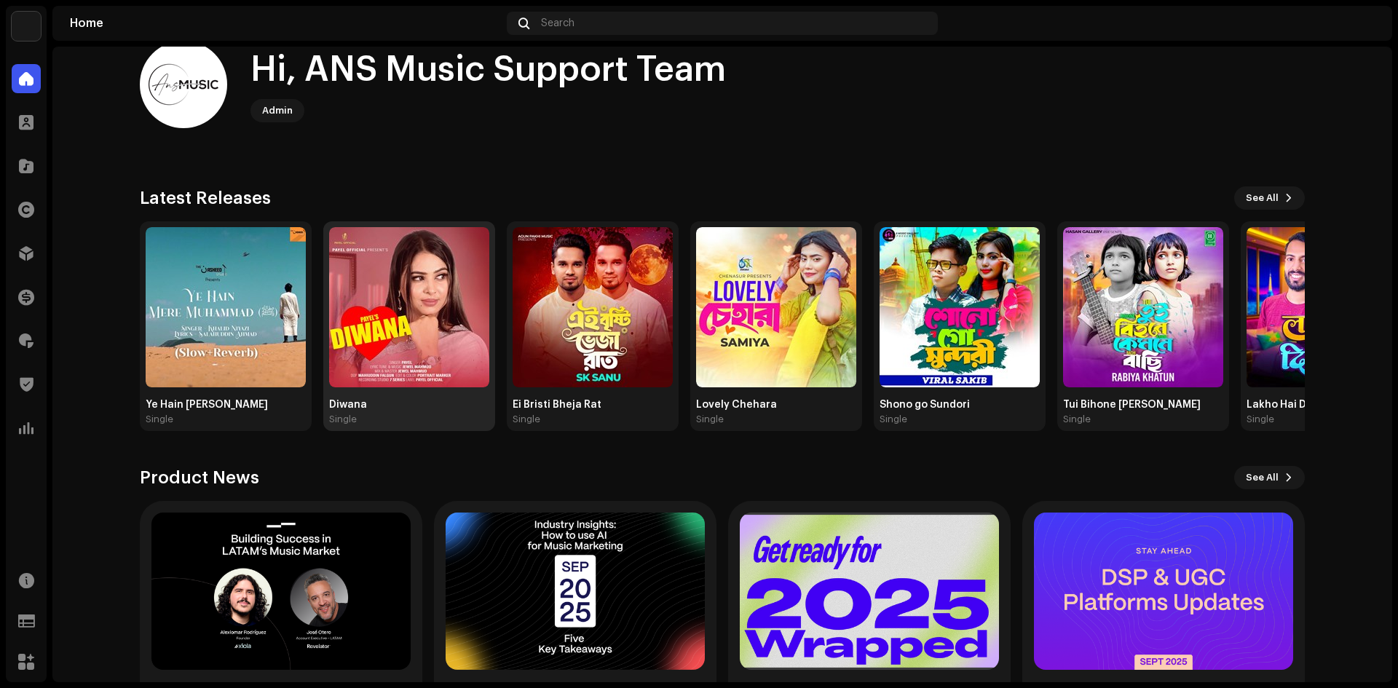
scroll to position [124, 0]
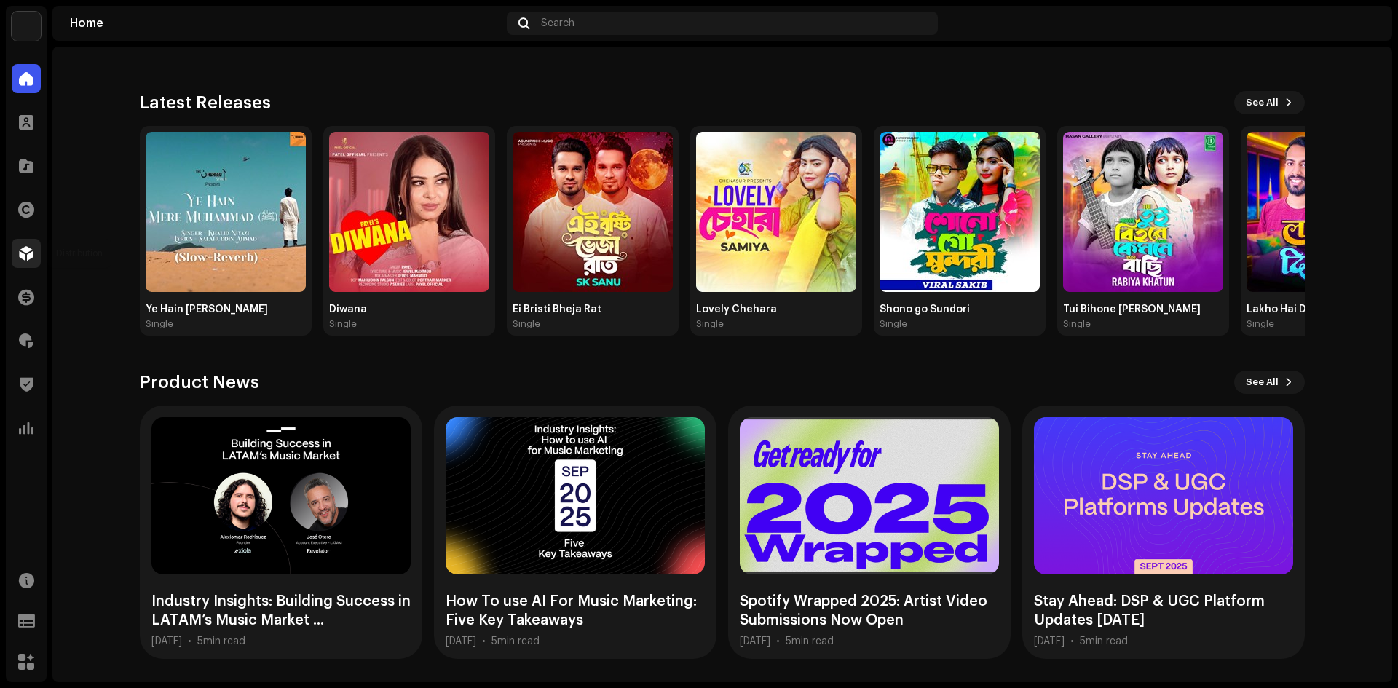
click at [30, 259] on span at bounding box center [26, 254] width 15 height 12
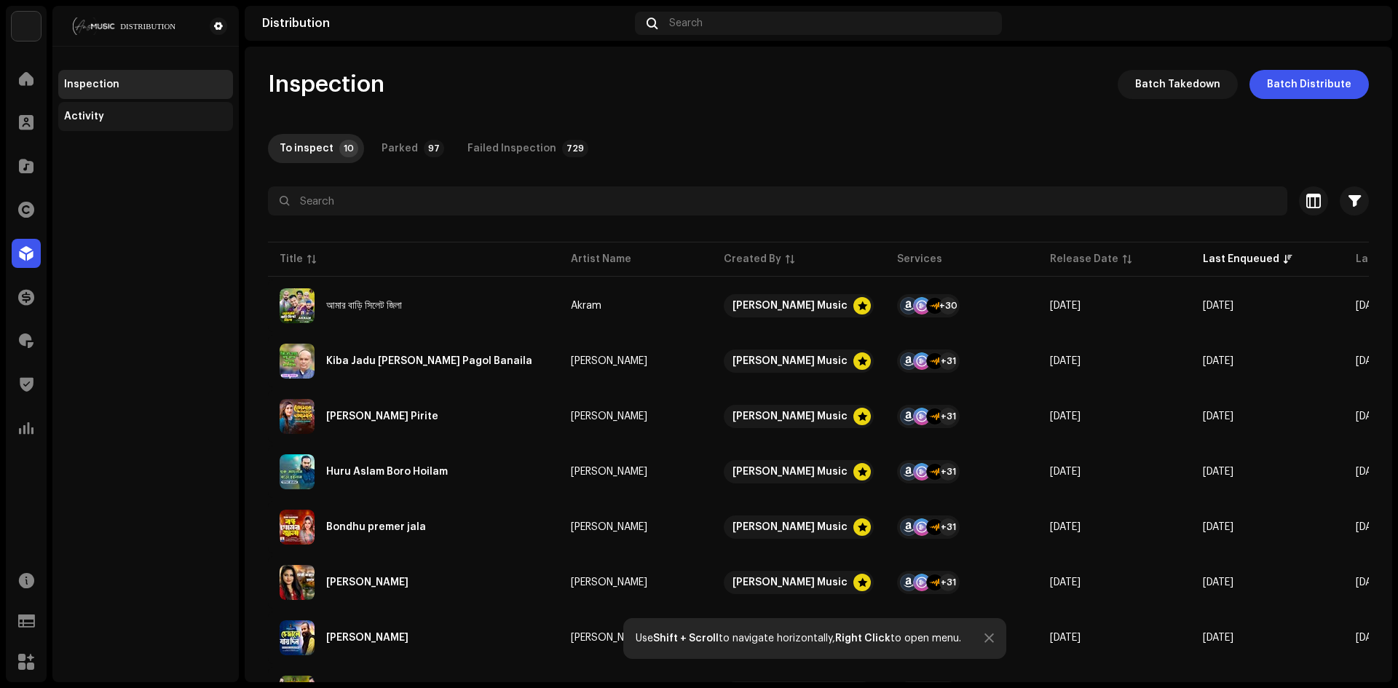
click at [134, 113] on div "Activity" at bounding box center [145, 117] width 163 height 12
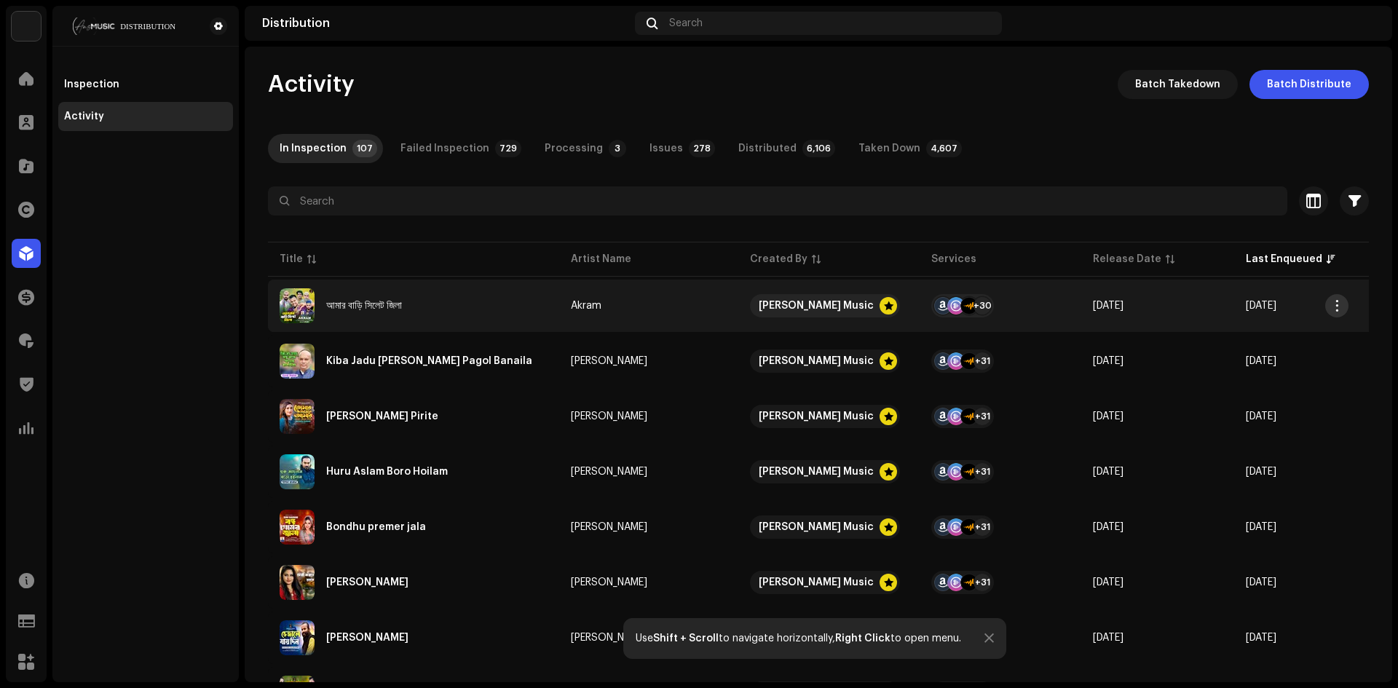
click at [1331, 302] on button "button" at bounding box center [1336, 305] width 23 height 23
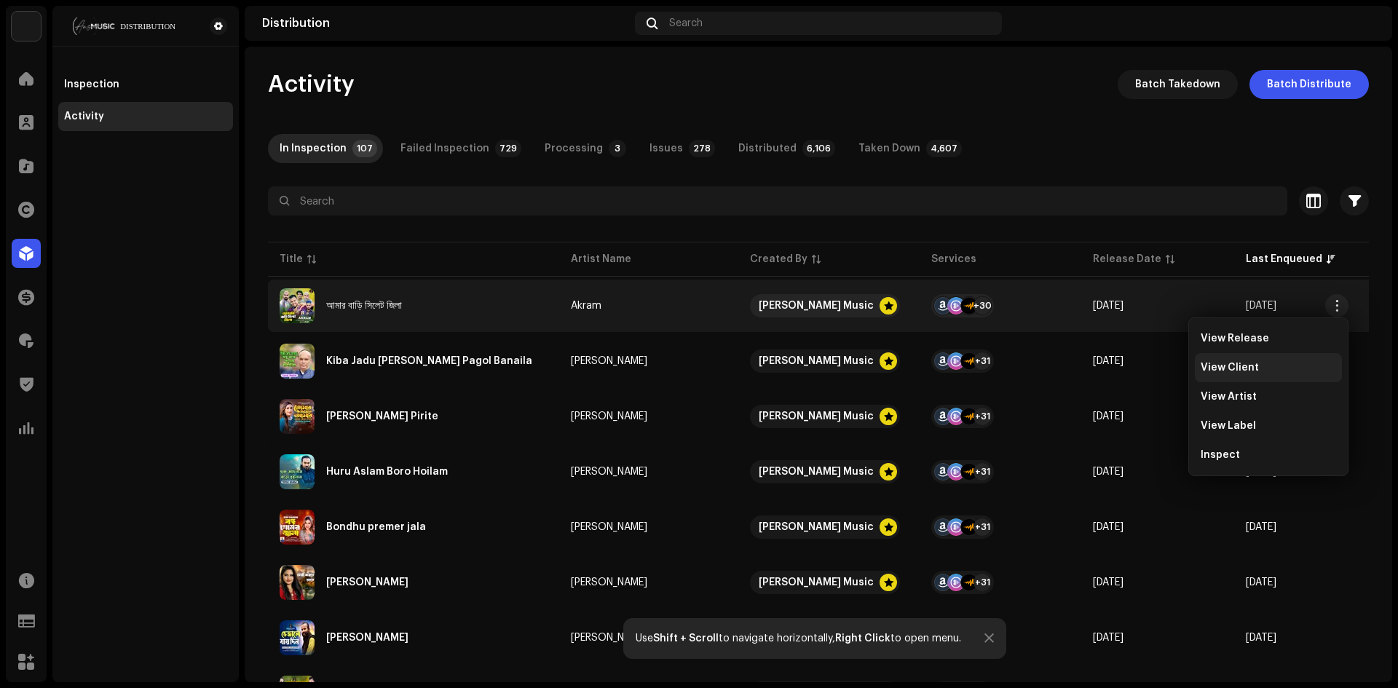
click at [1247, 365] on span "View Client" at bounding box center [1229, 368] width 58 height 12
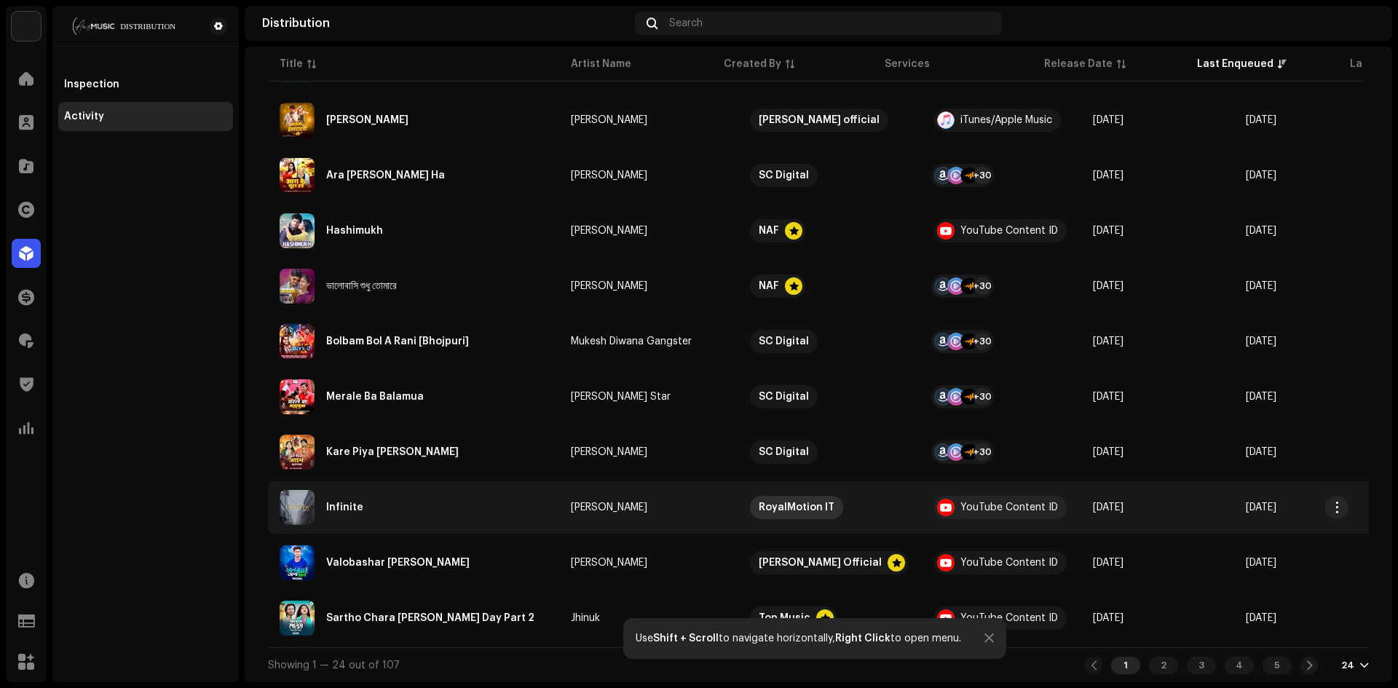
scroll to position [970, 0]
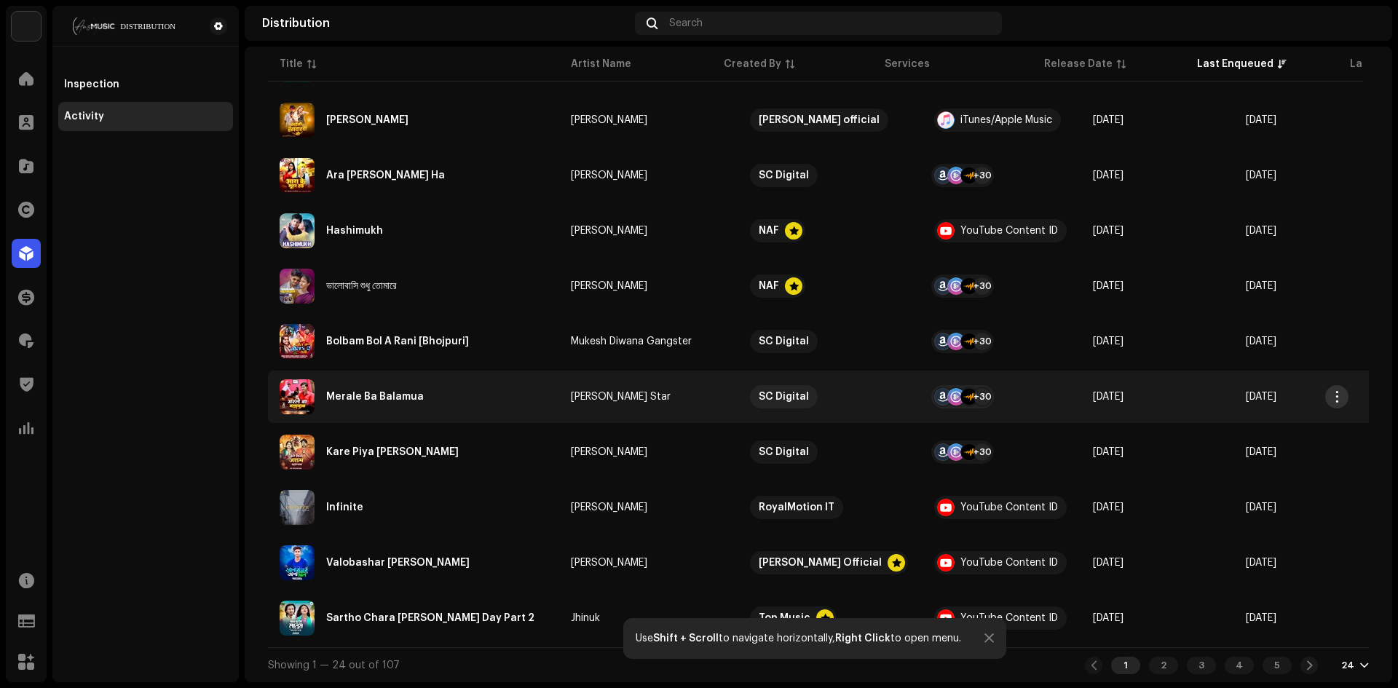
click at [1331, 392] on span "button" at bounding box center [1336, 397] width 11 height 12
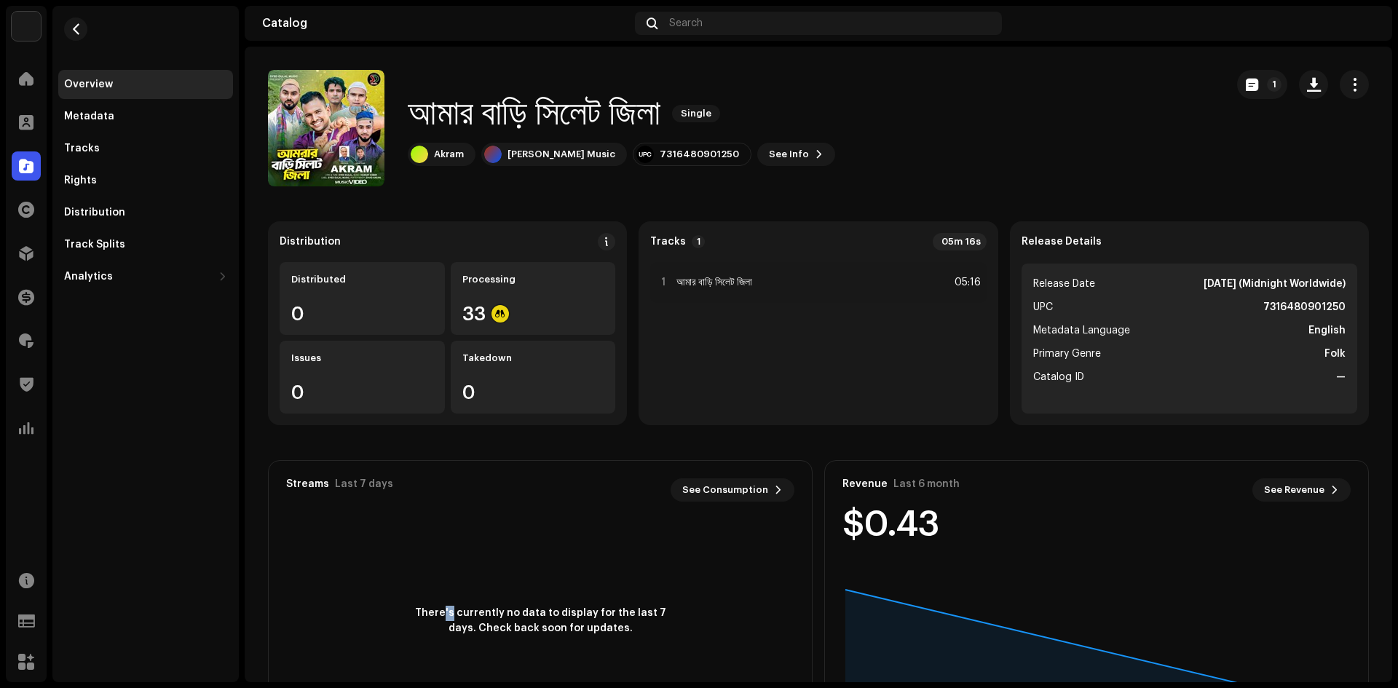
click at [436, 545] on div "There's currently no data to display for the last 7 days. Check back soon for u…" at bounding box center [540, 621] width 543 height 204
click at [94, 125] on div "Metadata" at bounding box center [145, 116] width 175 height 29
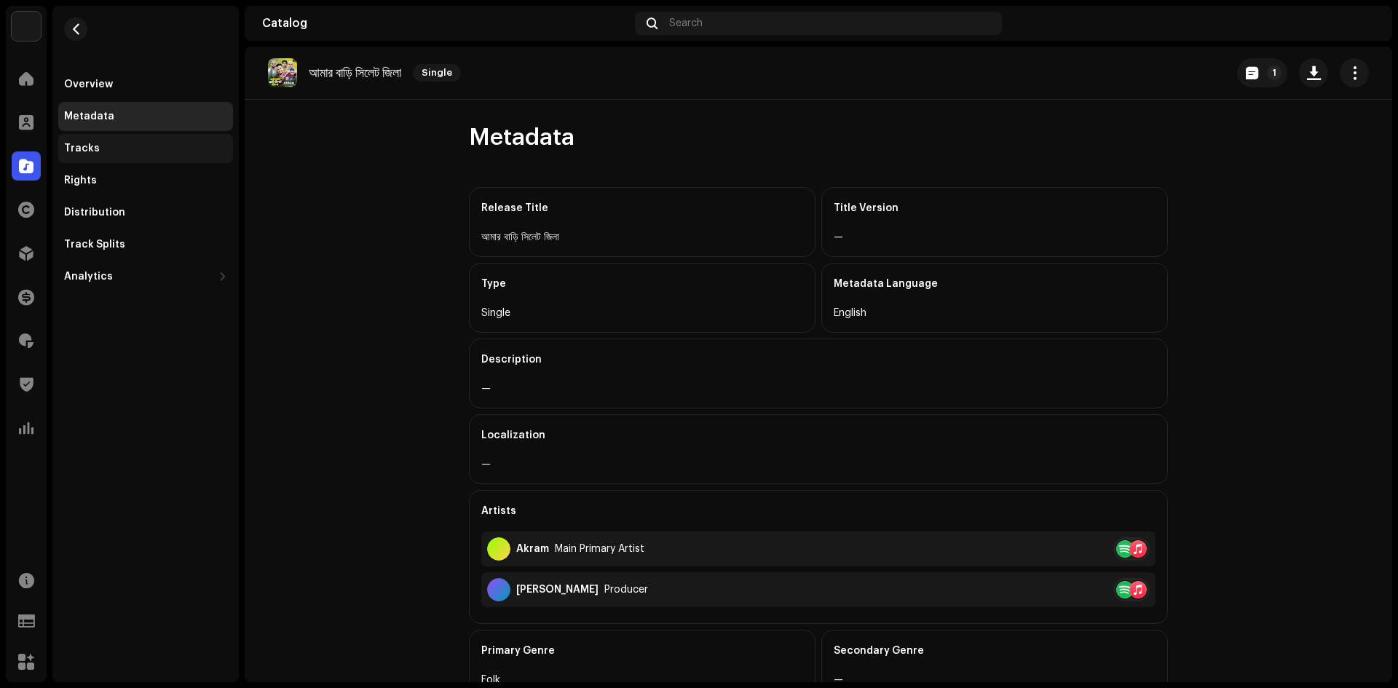
click at [98, 149] on div "Tracks" at bounding box center [145, 149] width 163 height 12
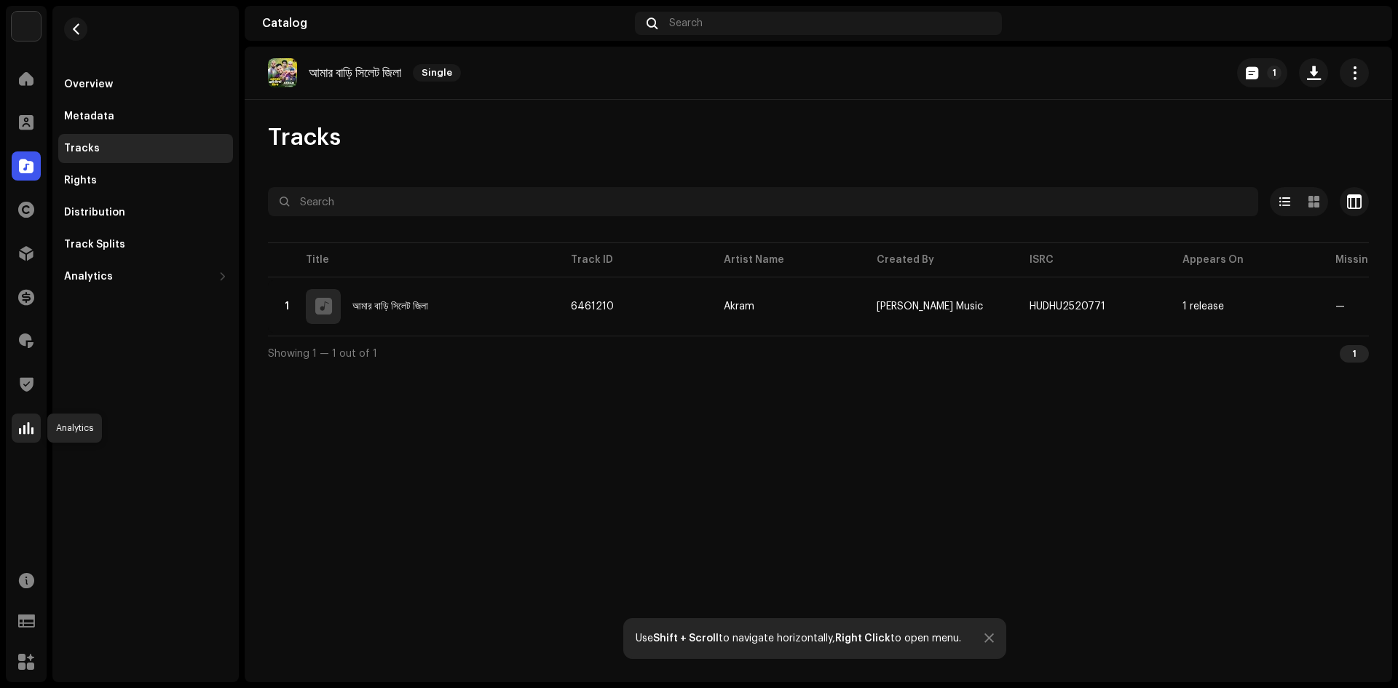
click at [28, 432] on span at bounding box center [26, 428] width 15 height 12
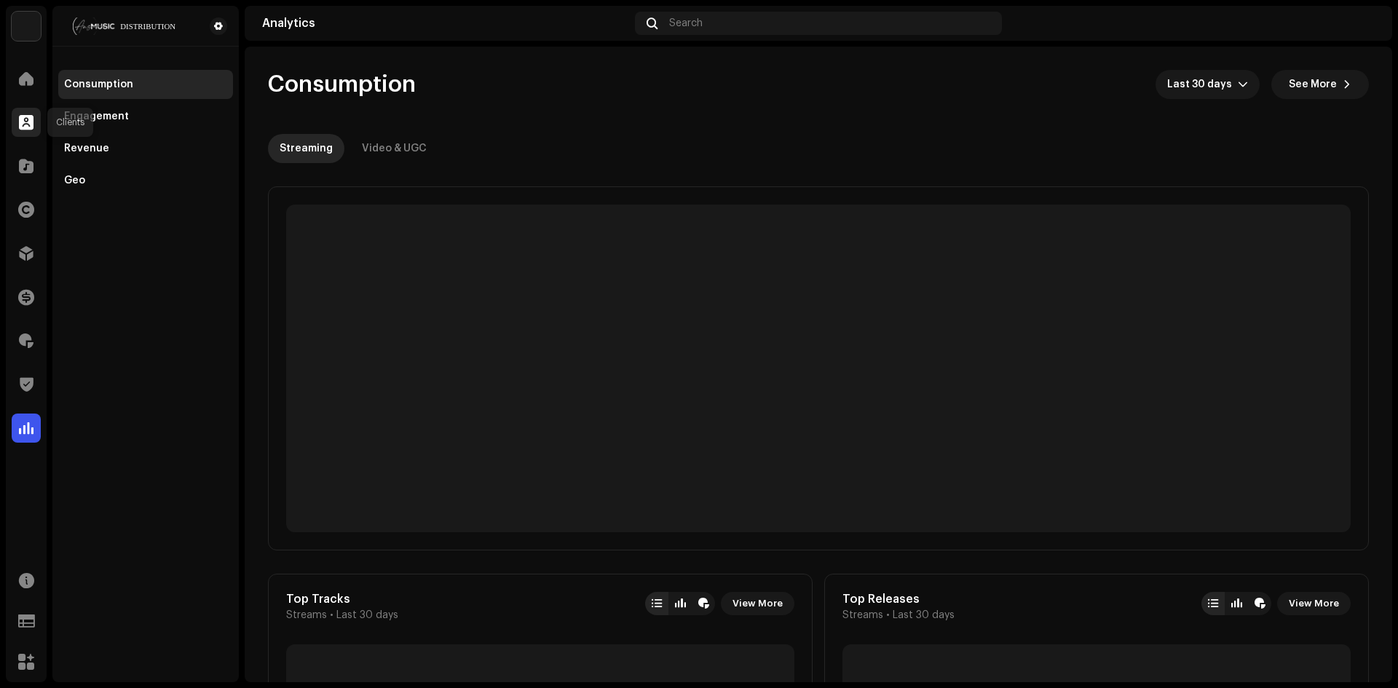
click at [24, 128] on span at bounding box center [26, 122] width 15 height 12
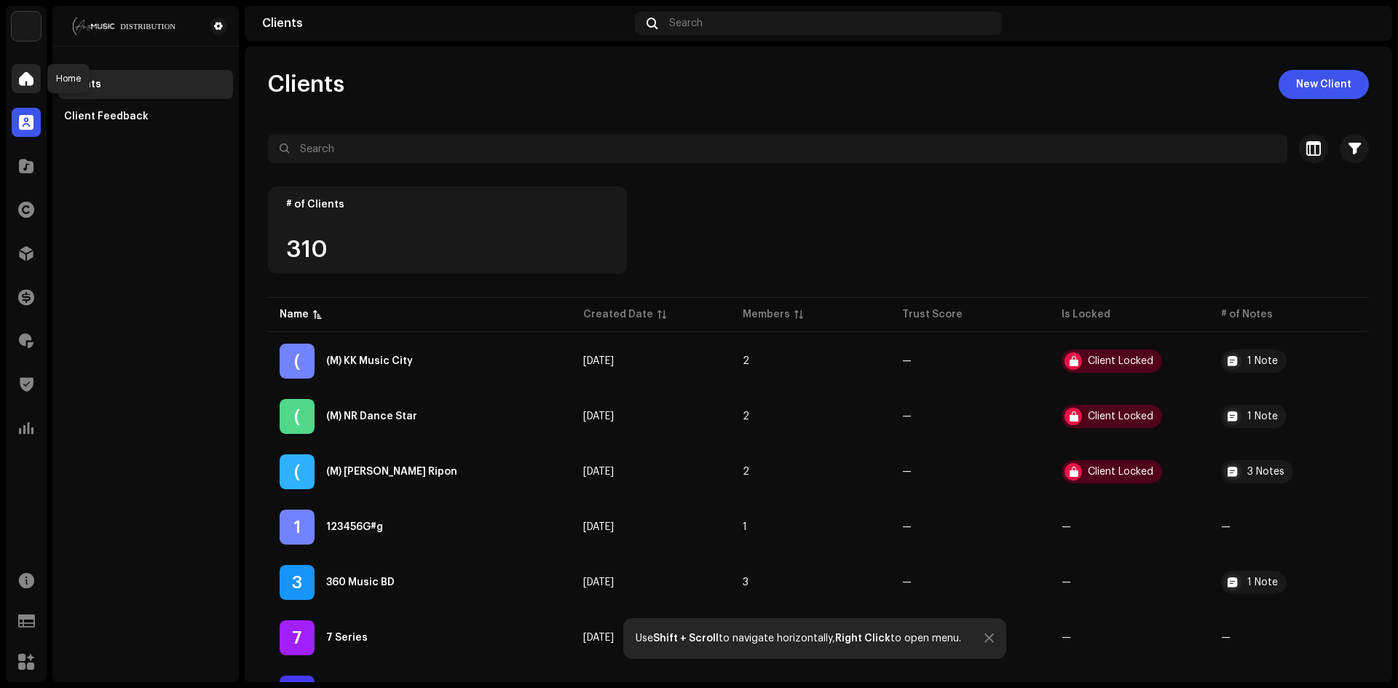
click at [25, 79] on span at bounding box center [26, 79] width 15 height 12
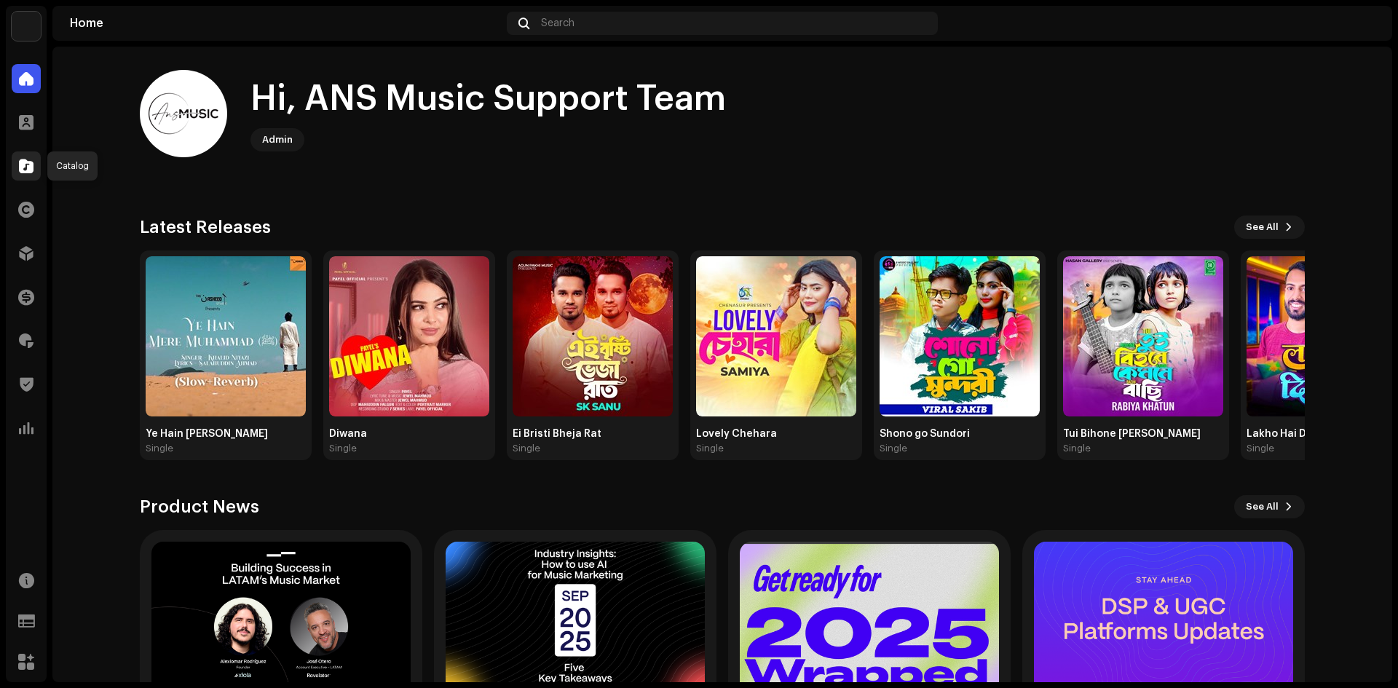
click at [27, 171] on span at bounding box center [26, 166] width 15 height 12
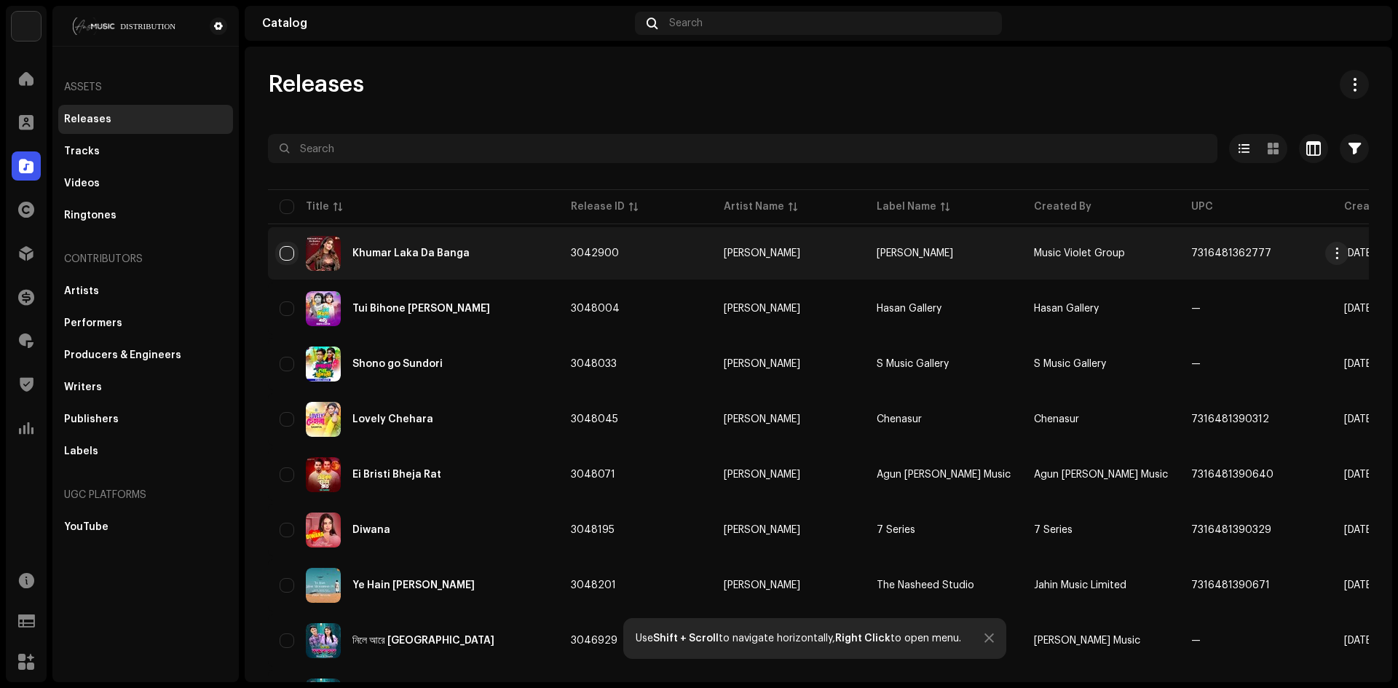
click at [280, 248] on input "checkbox" at bounding box center [287, 253] width 15 height 15
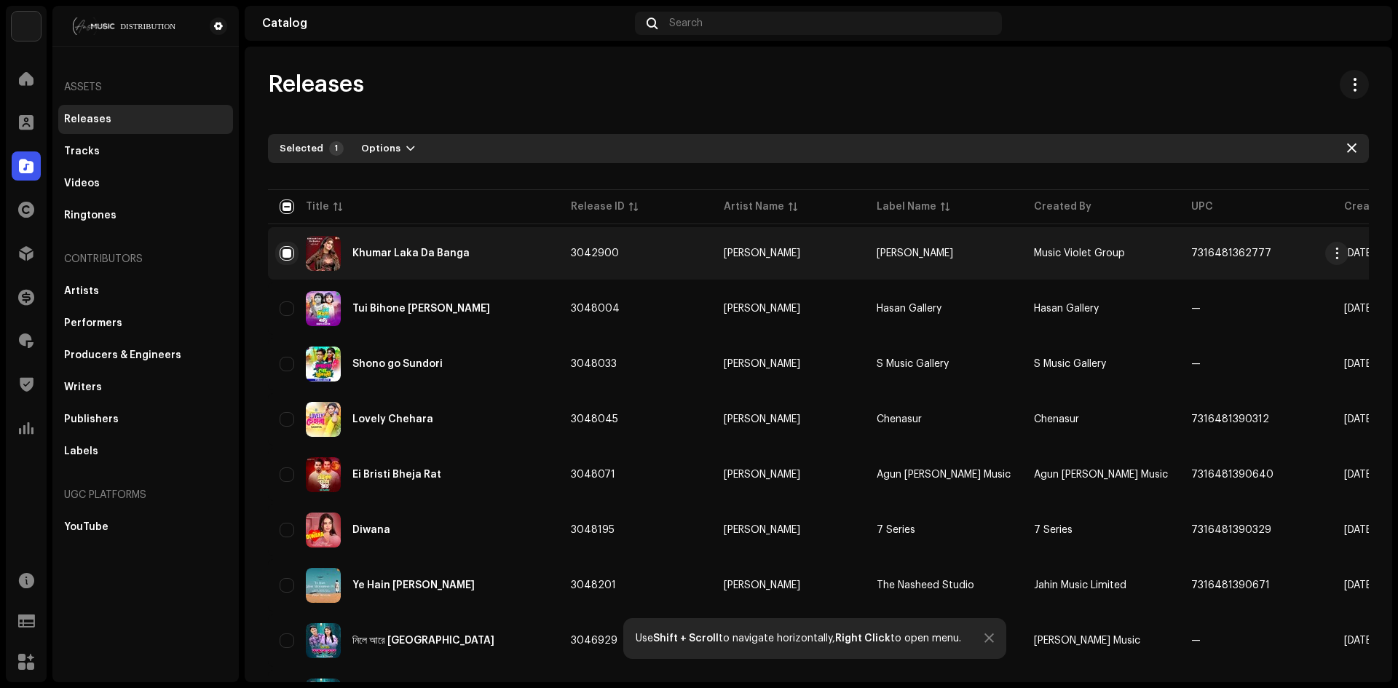
click at [280, 250] on input "Row Selected" at bounding box center [287, 253] width 15 height 15
checkbox input "false"
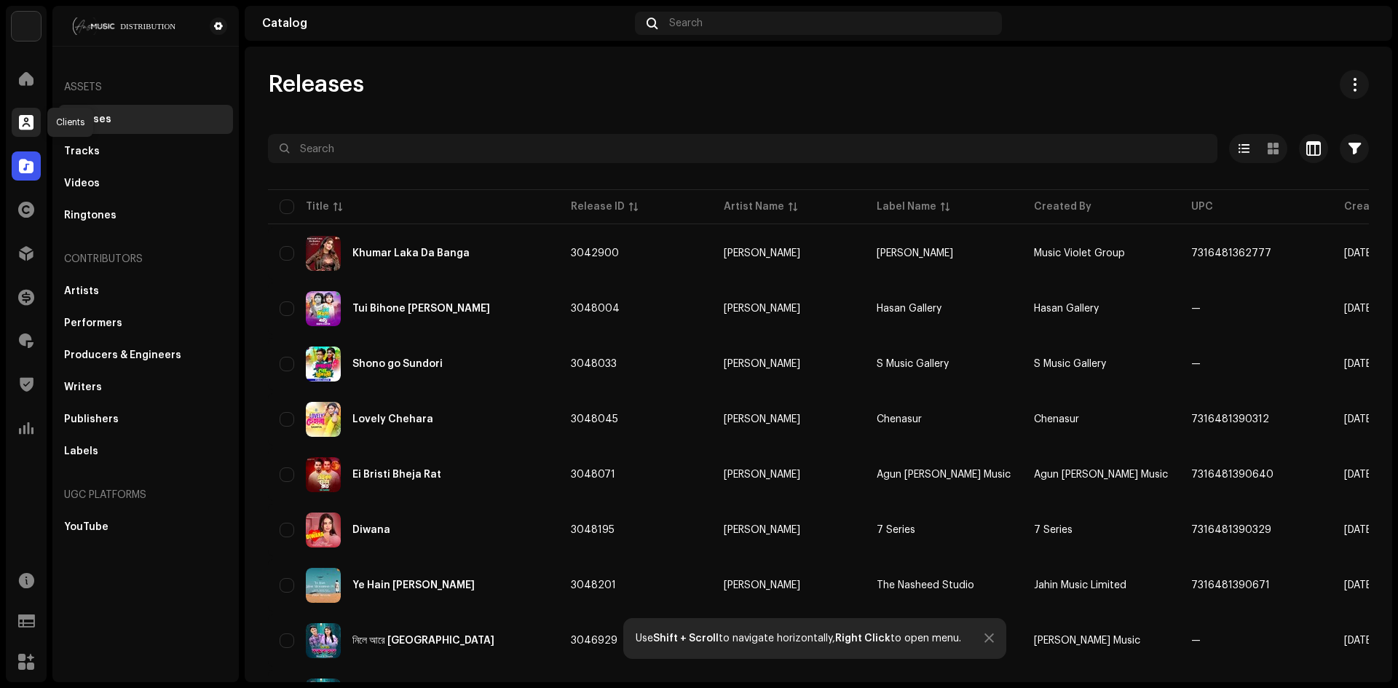
click at [27, 114] on div at bounding box center [26, 122] width 29 height 29
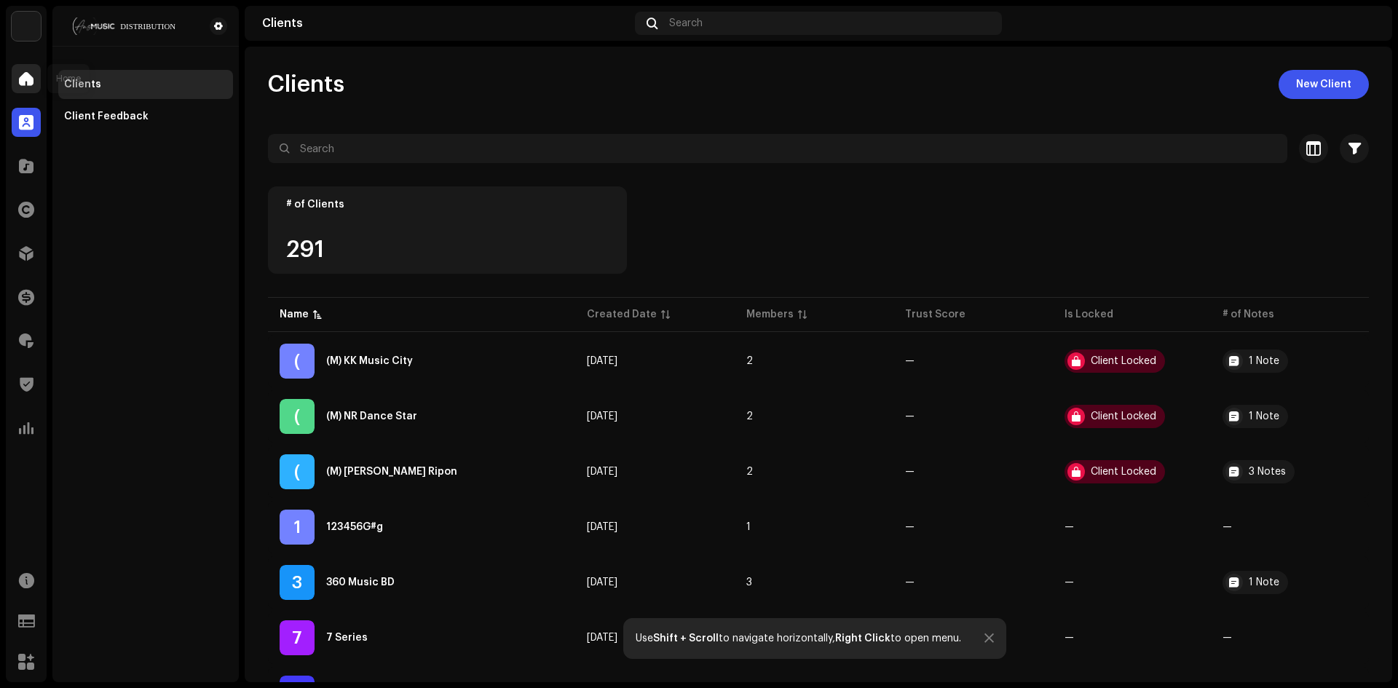
click at [26, 83] on span at bounding box center [26, 79] width 15 height 12
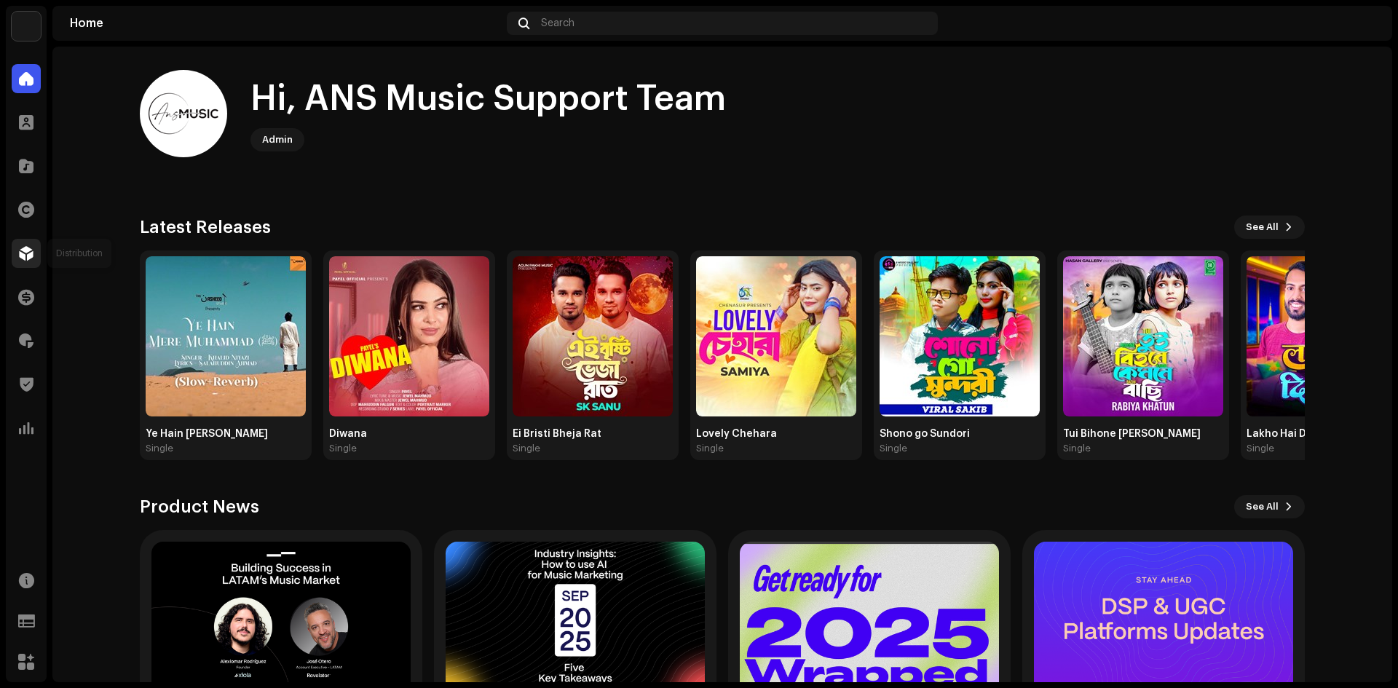
click at [28, 240] on div at bounding box center [26, 253] width 29 height 29
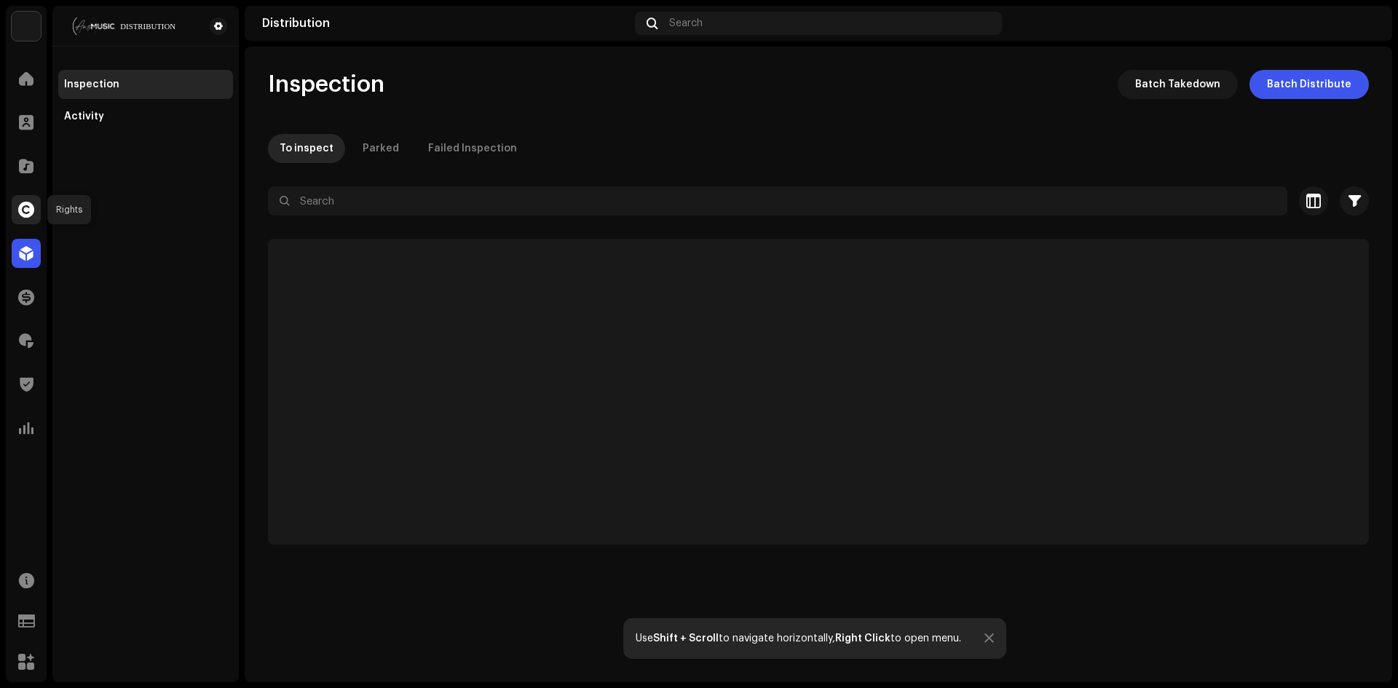
click at [23, 205] on span at bounding box center [26, 210] width 16 height 12
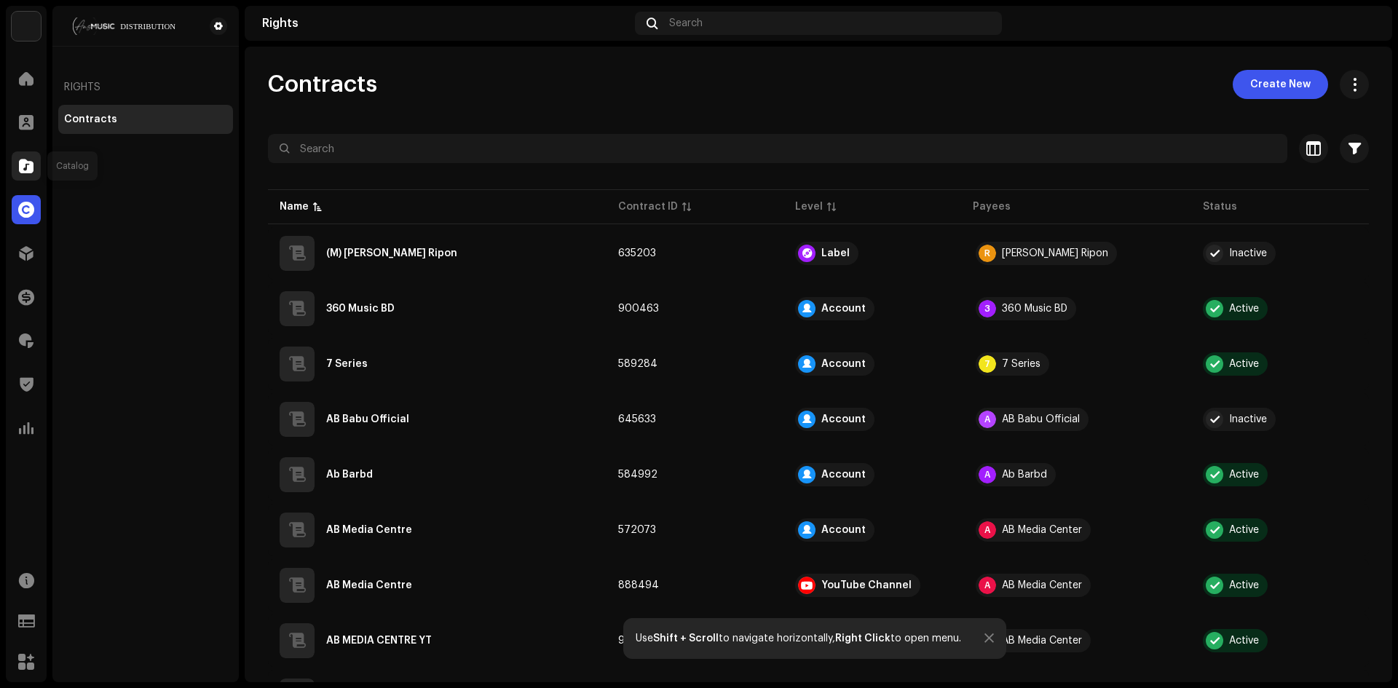
click at [23, 172] on span at bounding box center [26, 166] width 15 height 12
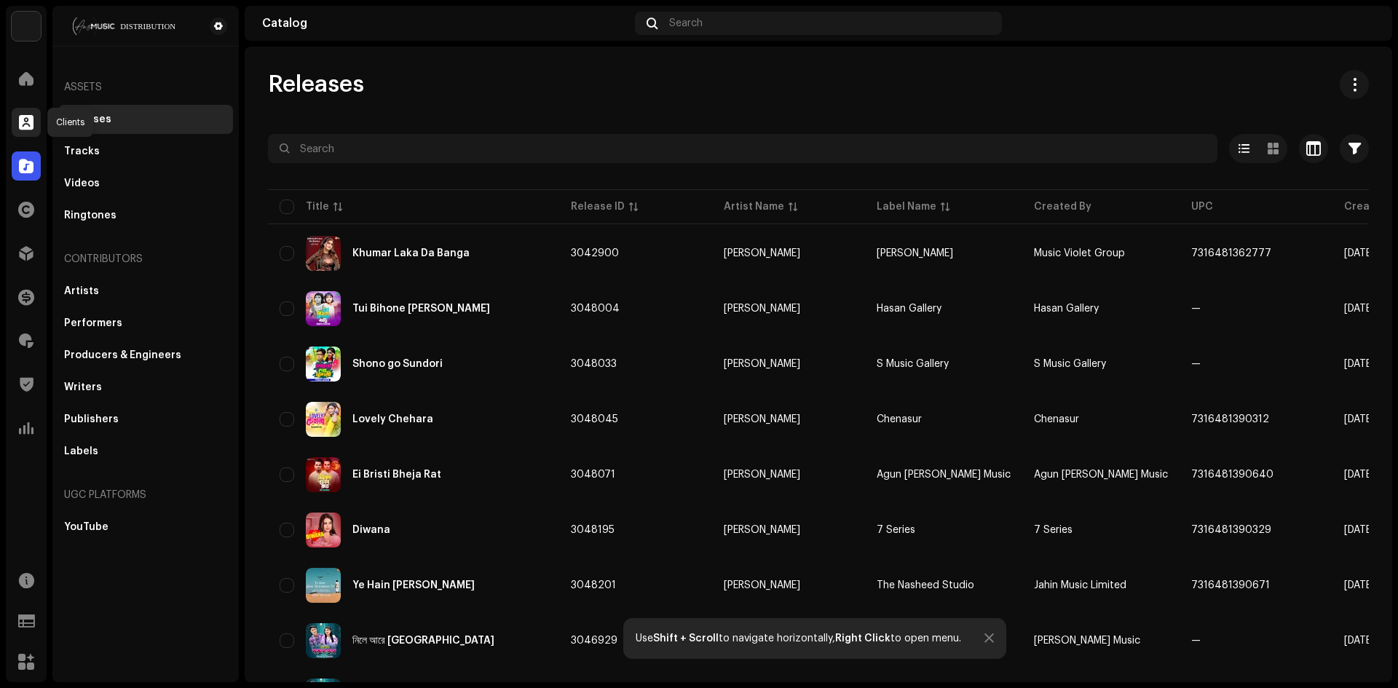
click at [24, 128] on span at bounding box center [26, 122] width 15 height 12
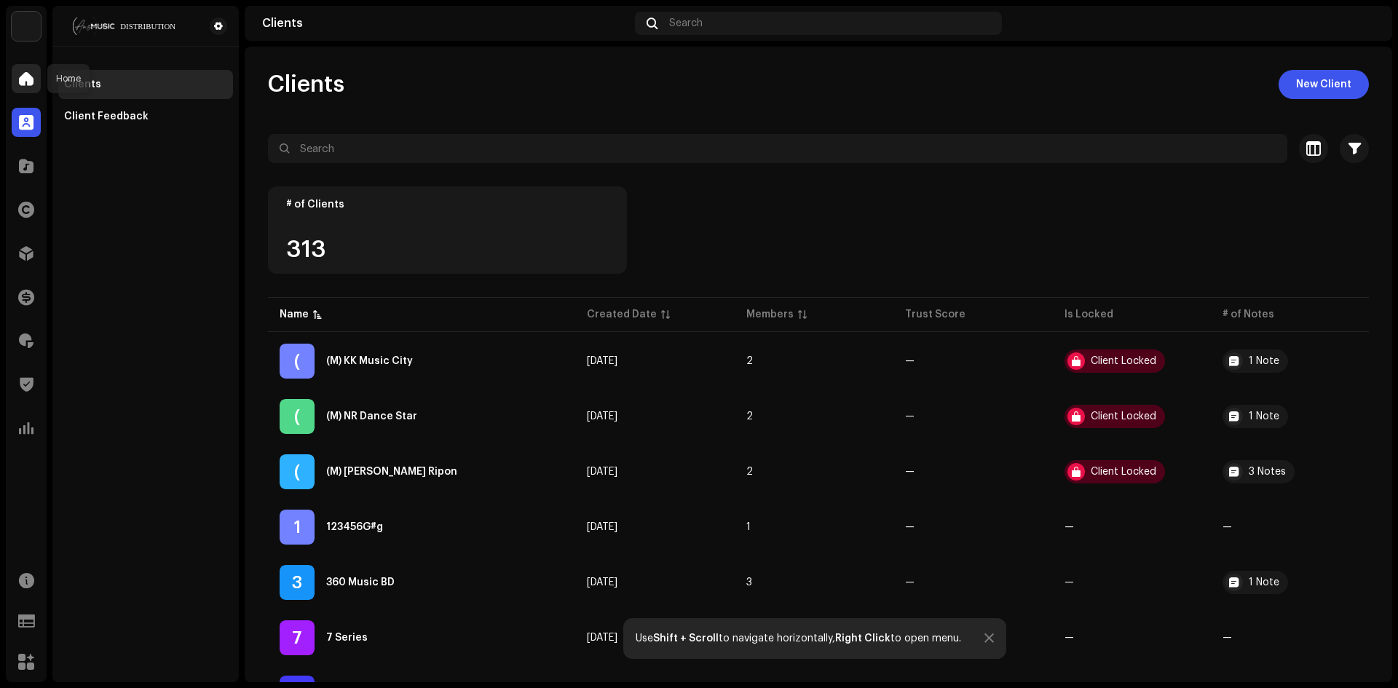
click at [26, 84] on span at bounding box center [26, 79] width 15 height 12
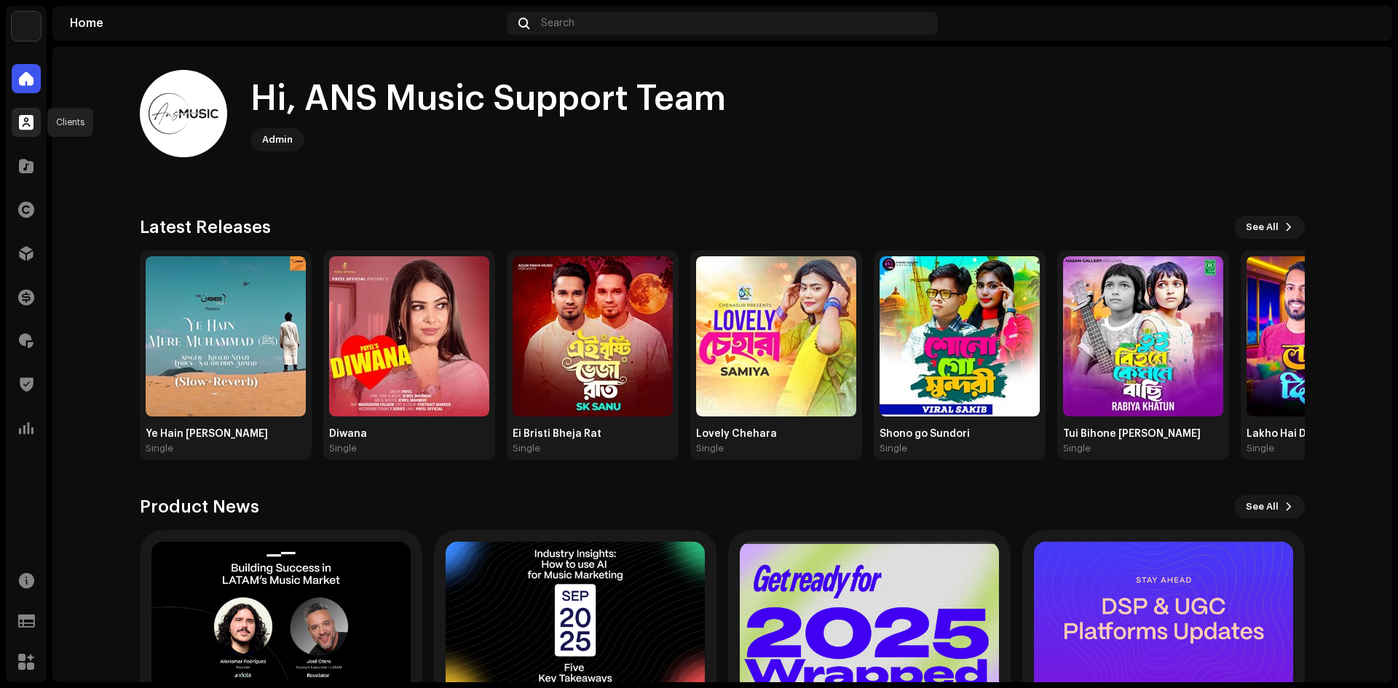
click at [22, 132] on div at bounding box center [26, 122] width 29 height 29
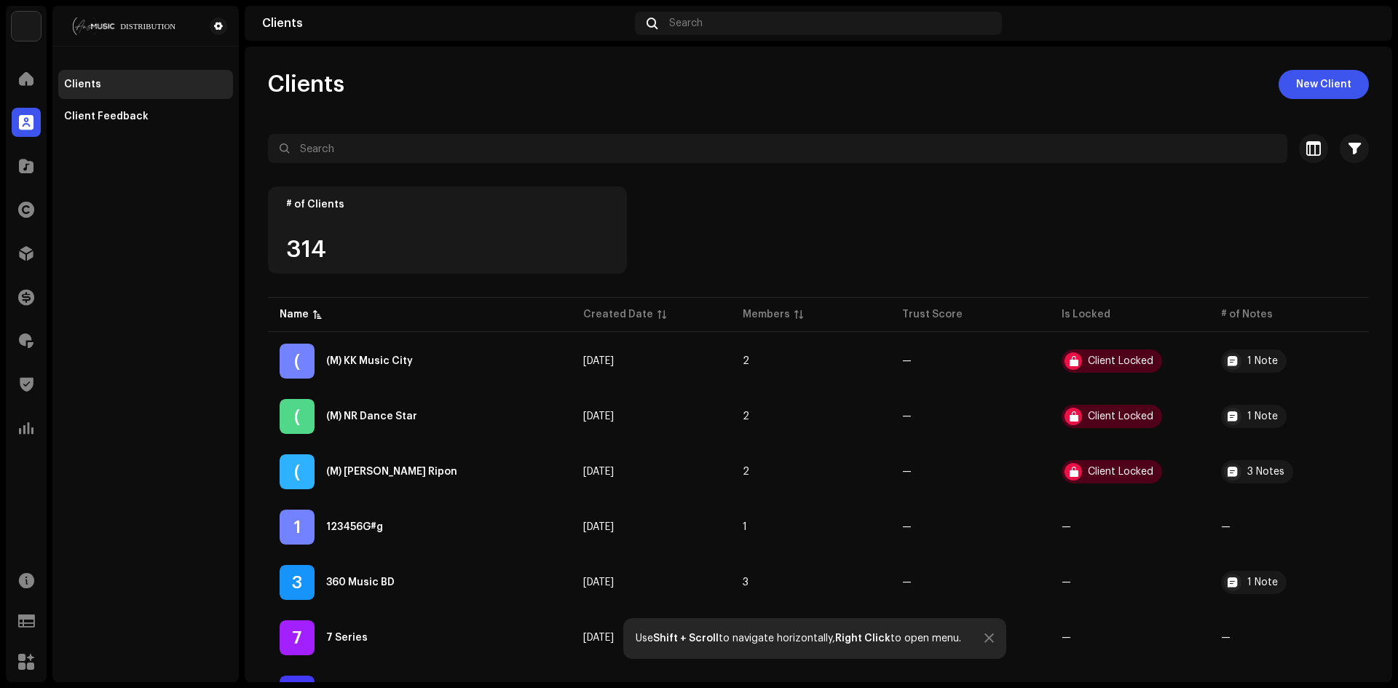
click at [1374, 17] on re-a-cover at bounding box center [1362, 23] width 23 height 23
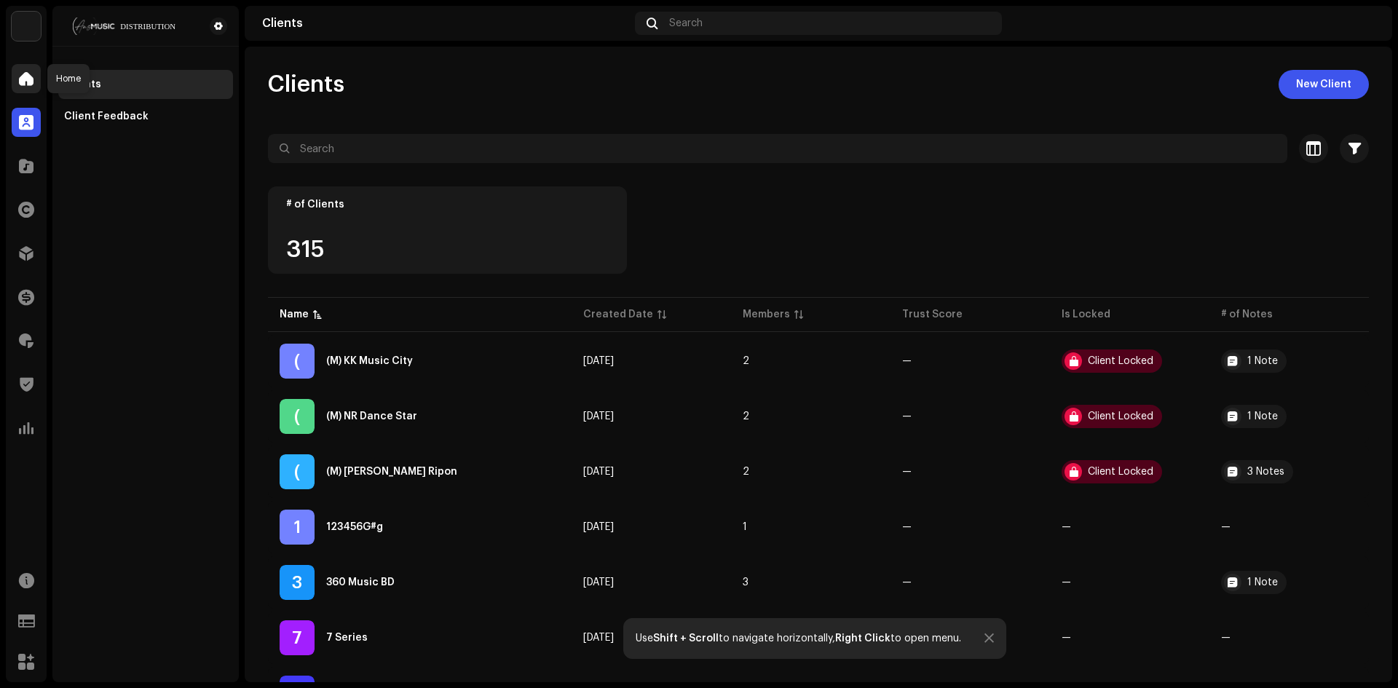
click at [27, 84] on span at bounding box center [26, 79] width 15 height 12
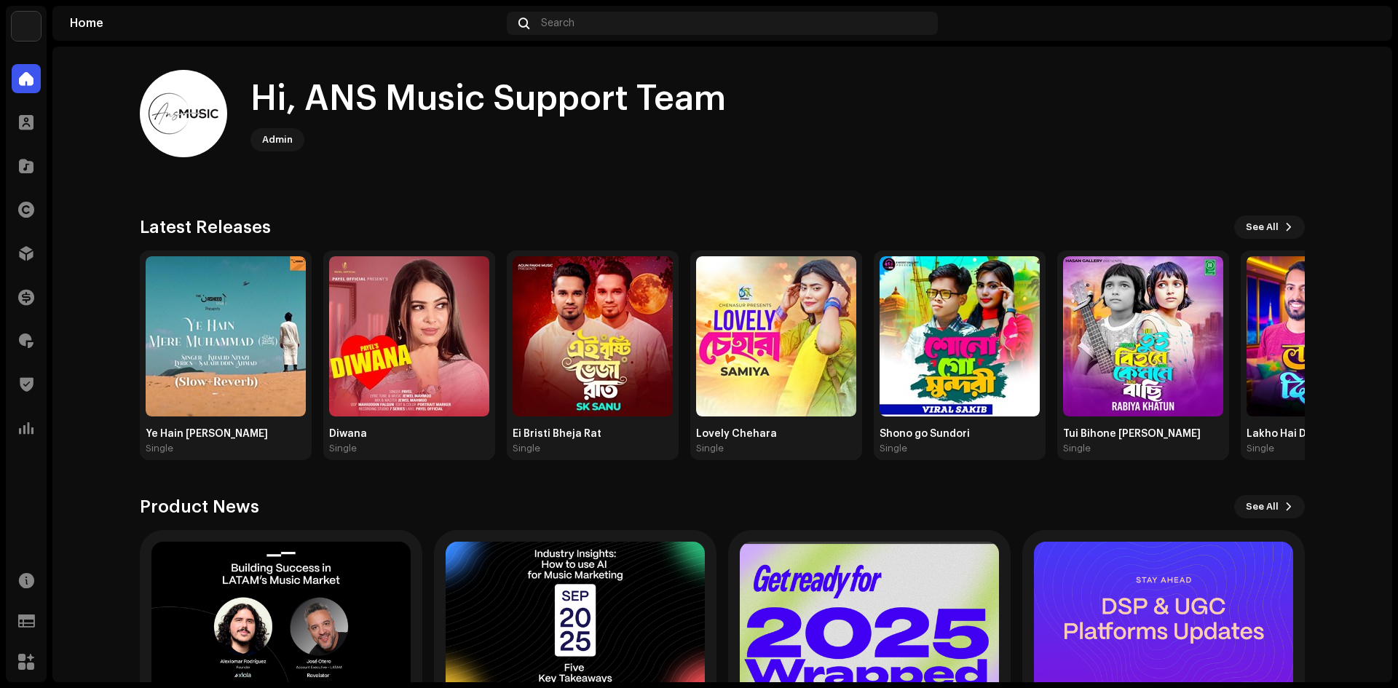
drag, startPoint x: 255, startPoint y: 139, endPoint x: 262, endPoint y: 136, distance: 7.8
click at [256, 139] on div "Admin" at bounding box center [277, 139] width 54 height 23
click at [326, 135] on div "Admin" at bounding box center [487, 139] width 475 height 23
click at [533, 140] on div "Admin" at bounding box center [487, 139] width 475 height 23
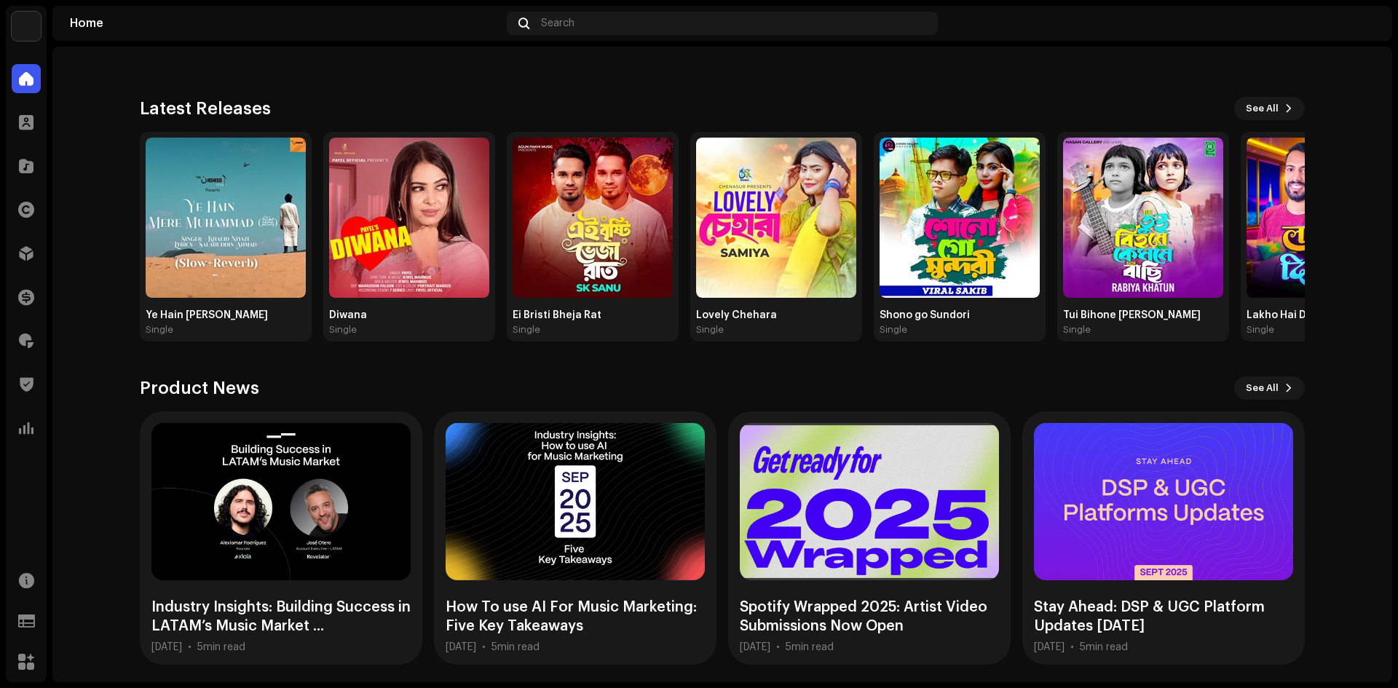
scroll to position [124, 0]
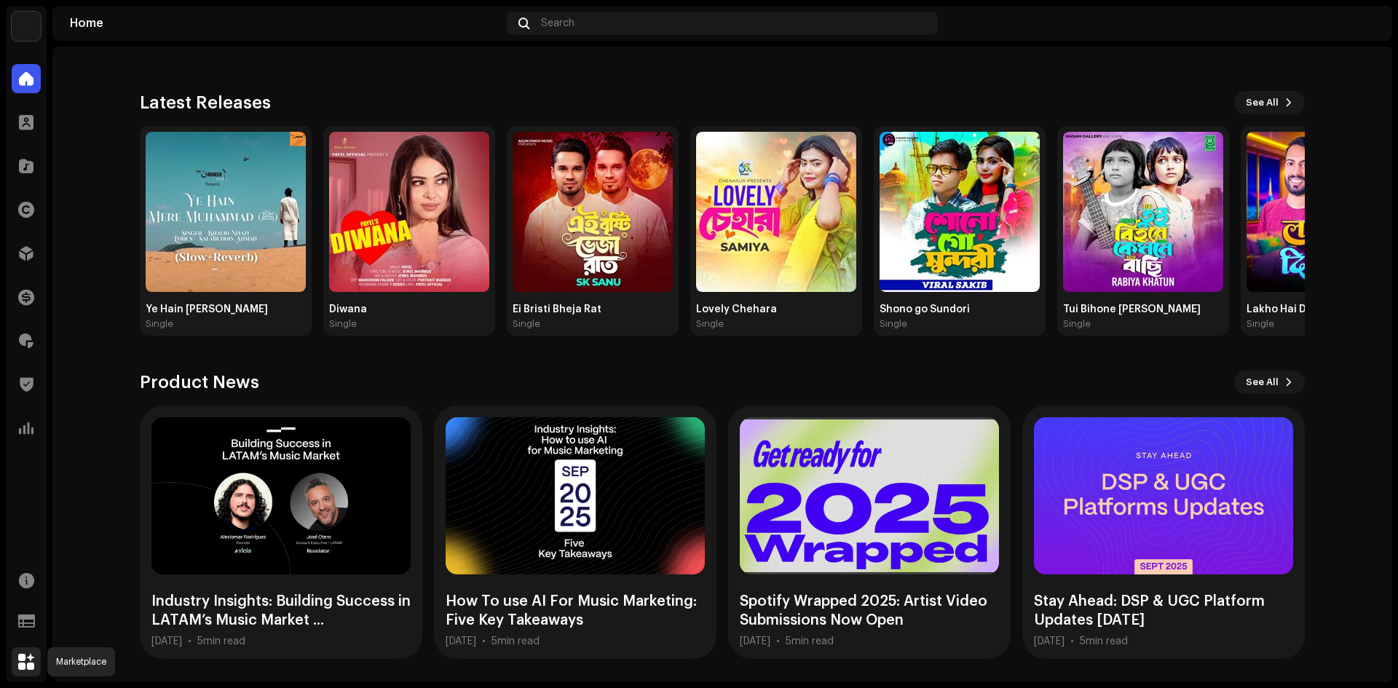
click at [31, 657] on span at bounding box center [26, 662] width 16 height 12
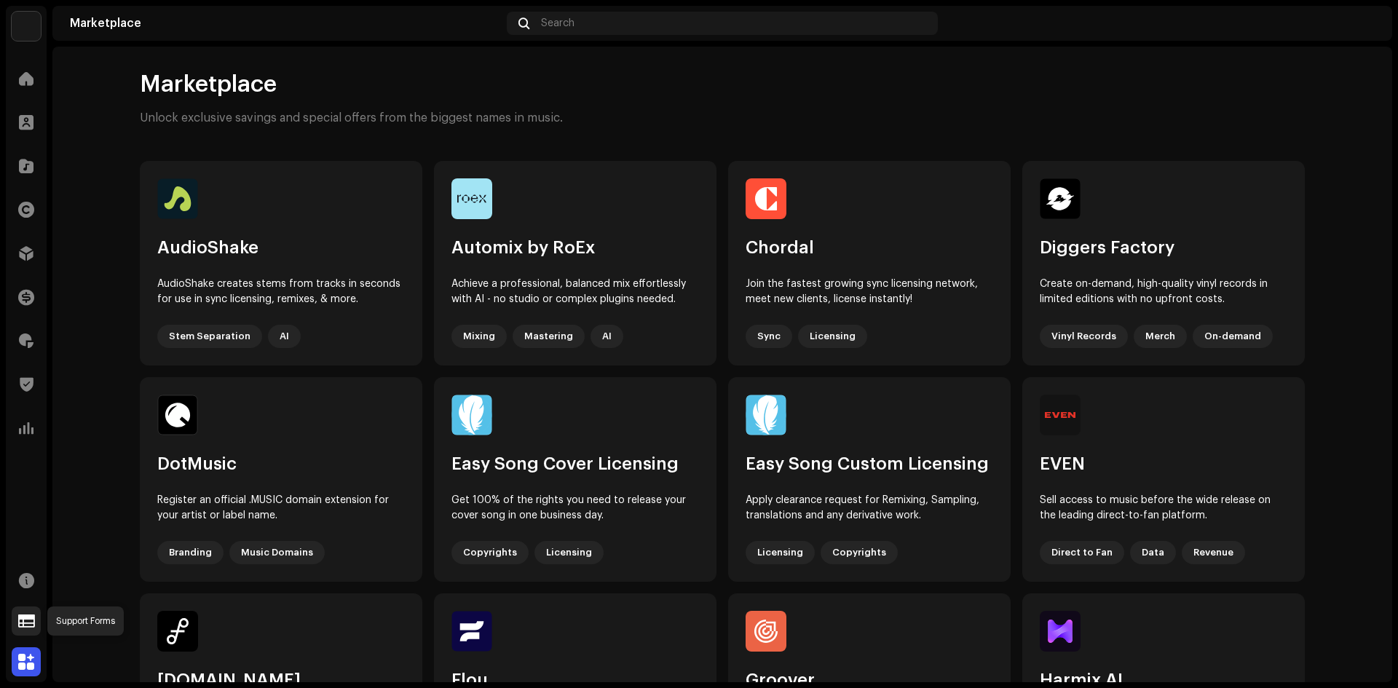
click at [28, 622] on span at bounding box center [26, 621] width 17 height 12
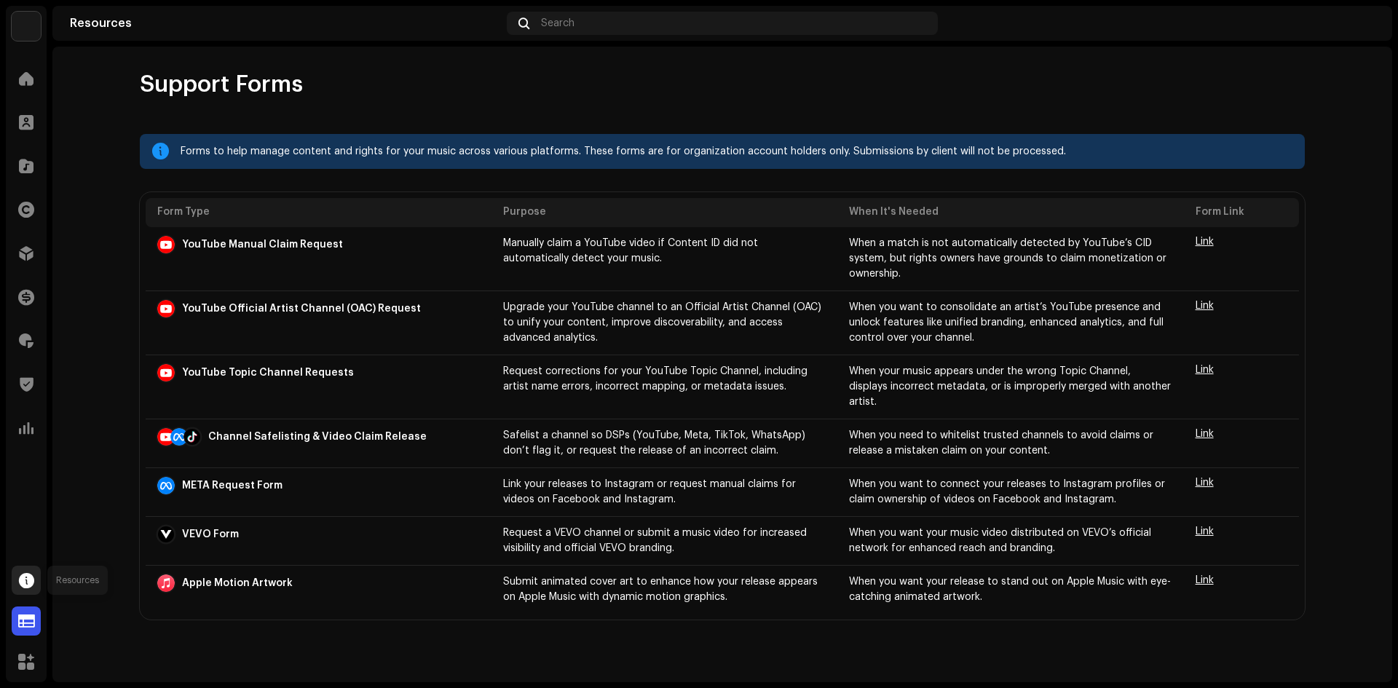
click at [30, 582] on span at bounding box center [26, 580] width 15 height 12
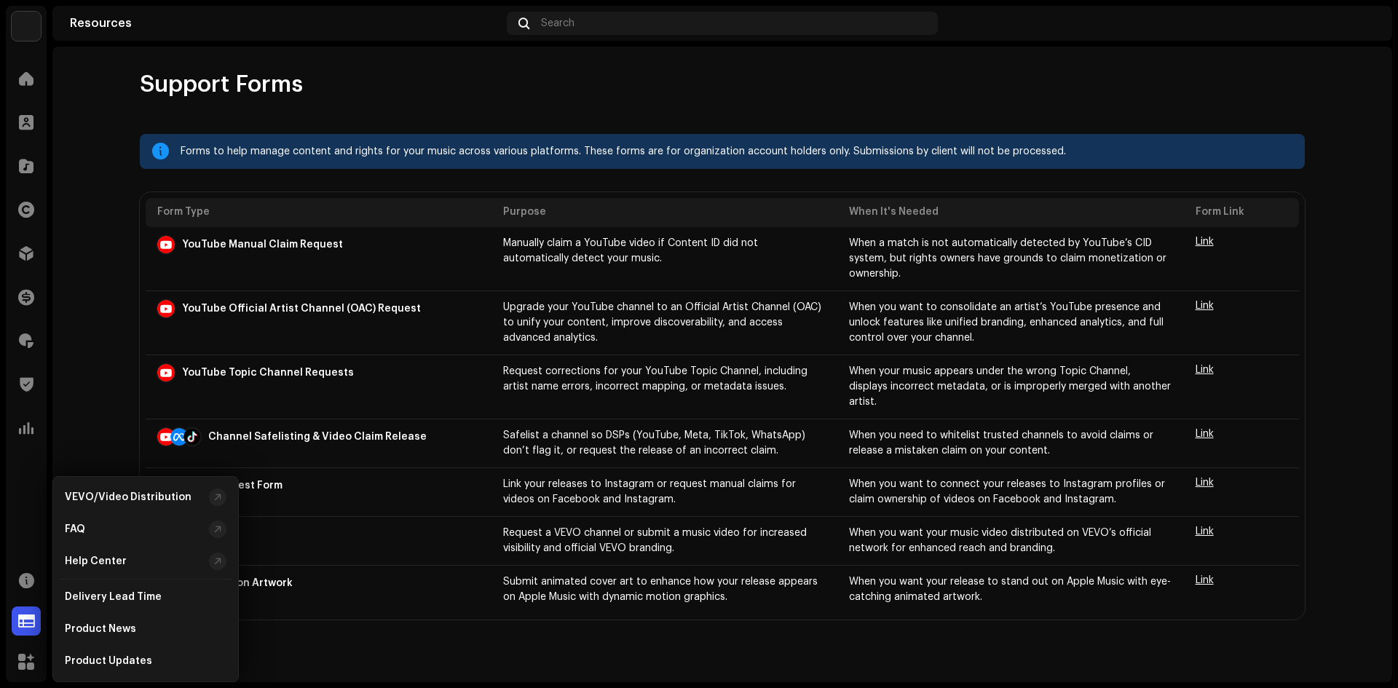
click at [33, 488] on div "Home Clients Catalog Rights Distribution Finance Royalties Trust & Safety Analy…" at bounding box center [26, 370] width 41 height 624
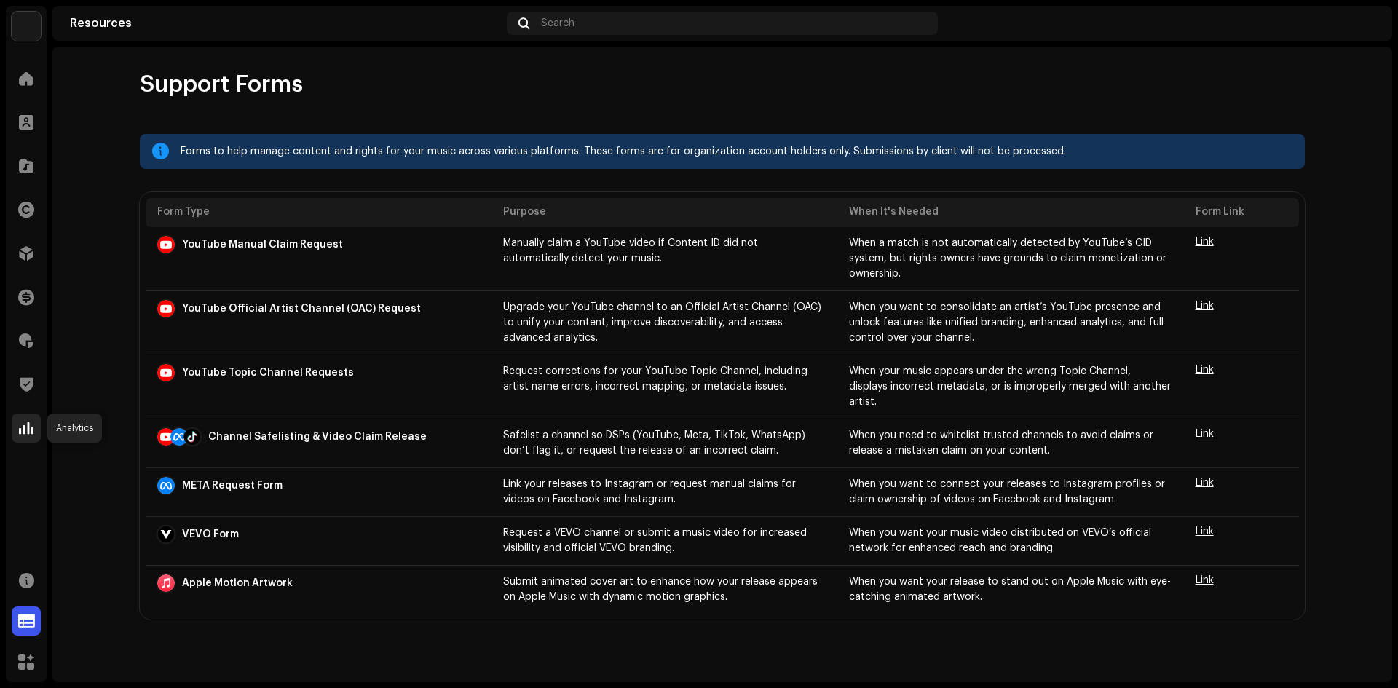
click at [32, 425] on span at bounding box center [26, 428] width 15 height 12
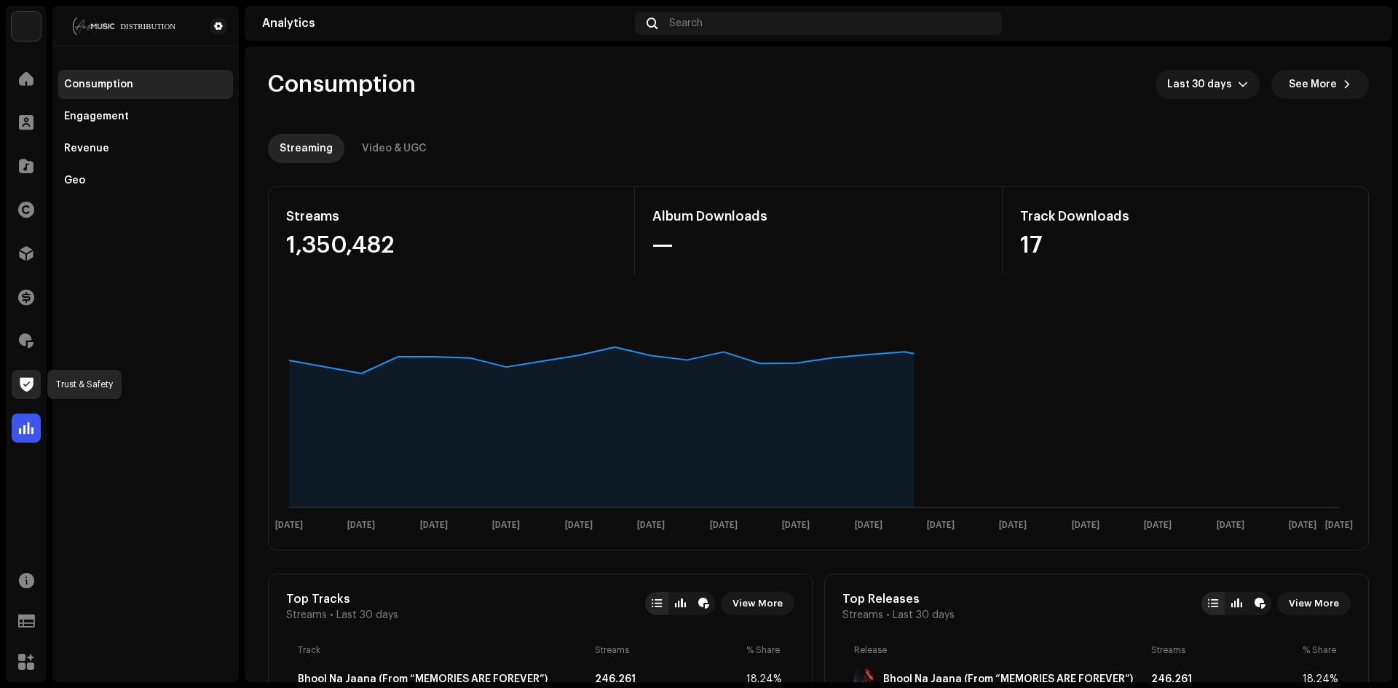
click at [28, 387] on span at bounding box center [27, 385] width 14 height 12
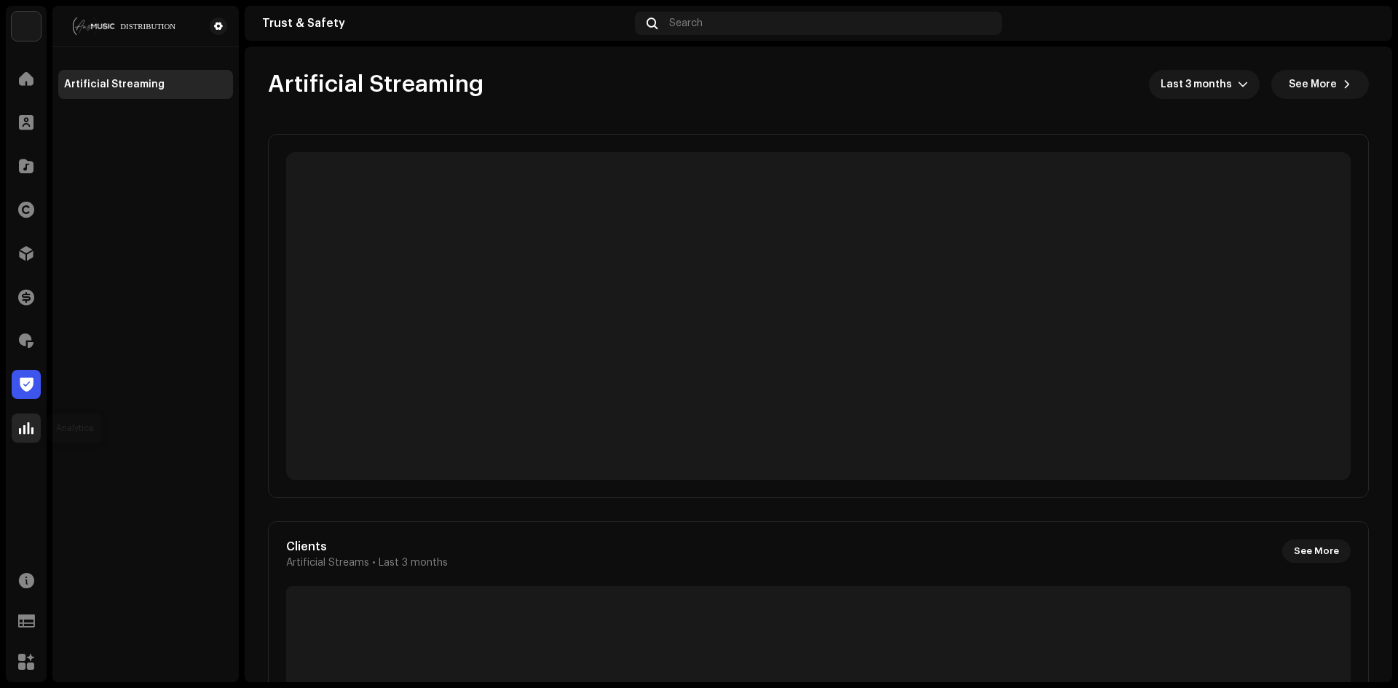
click at [28, 419] on div at bounding box center [26, 427] width 29 height 29
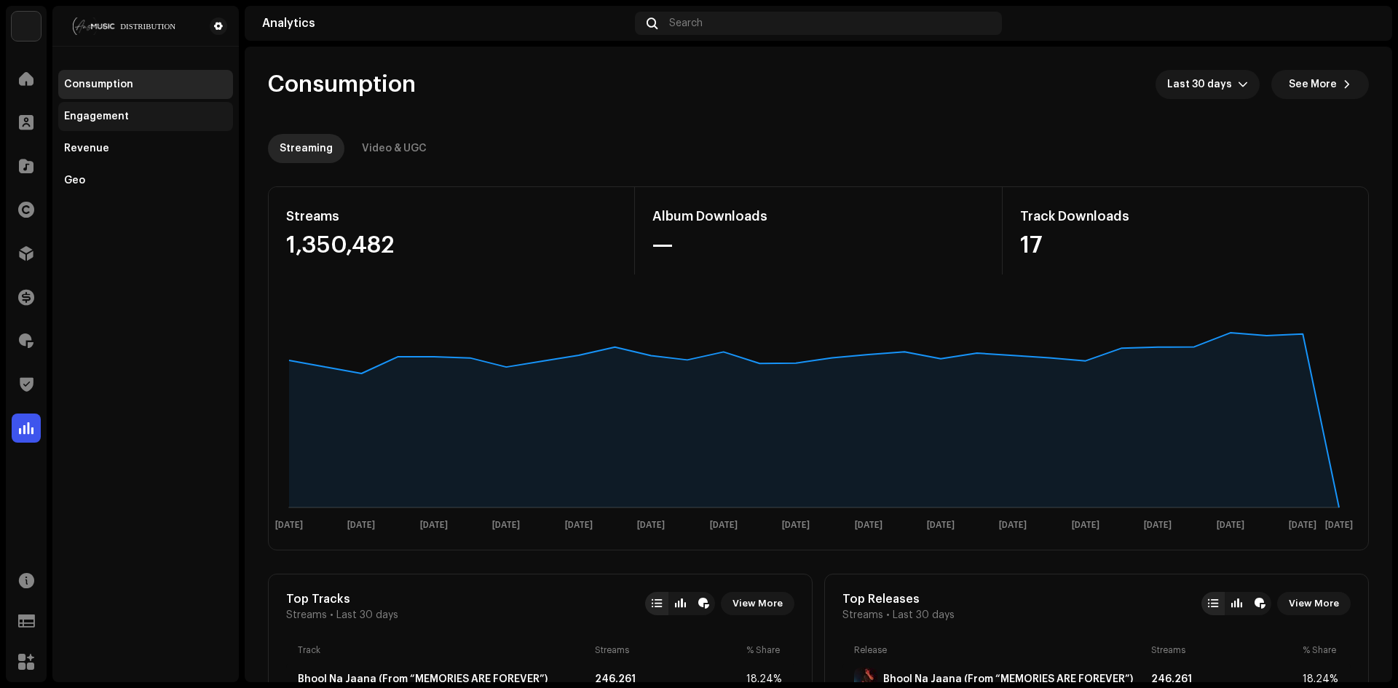
click at [84, 119] on div "Engagement" at bounding box center [96, 117] width 65 height 12
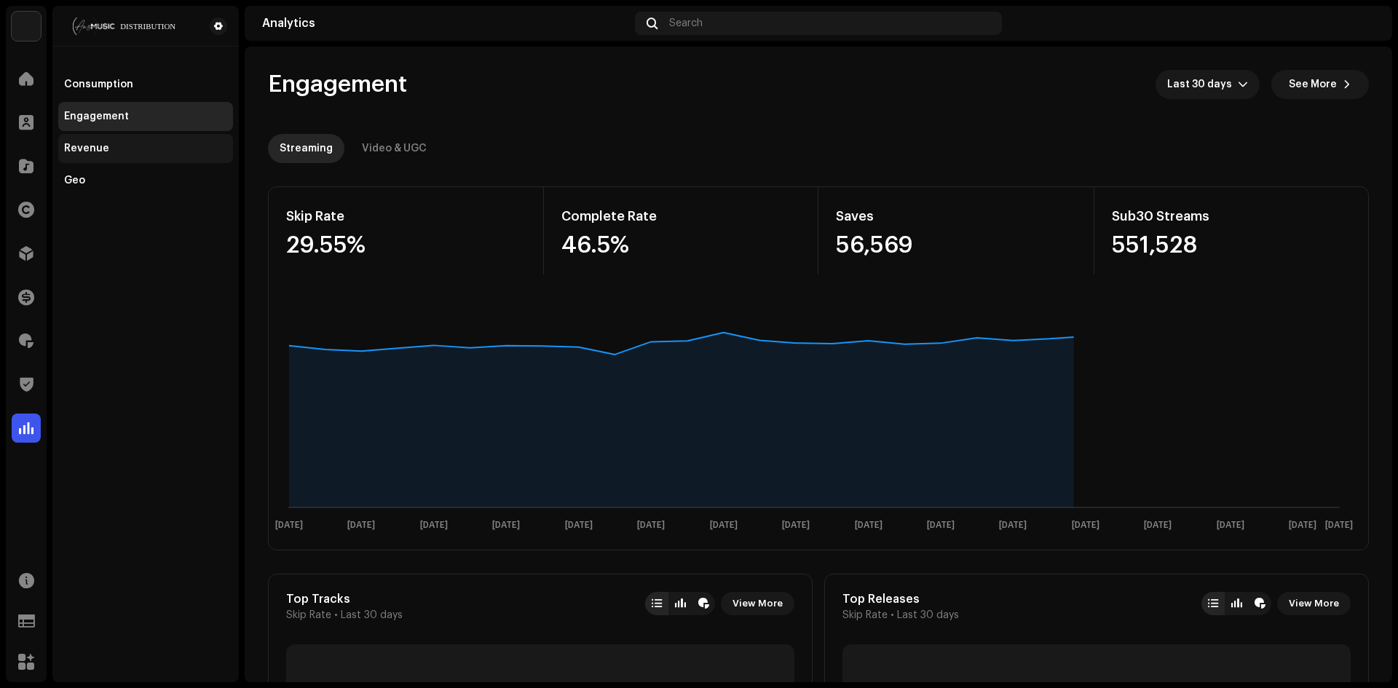
click at [109, 154] on div "Revenue" at bounding box center [145, 149] width 163 height 12
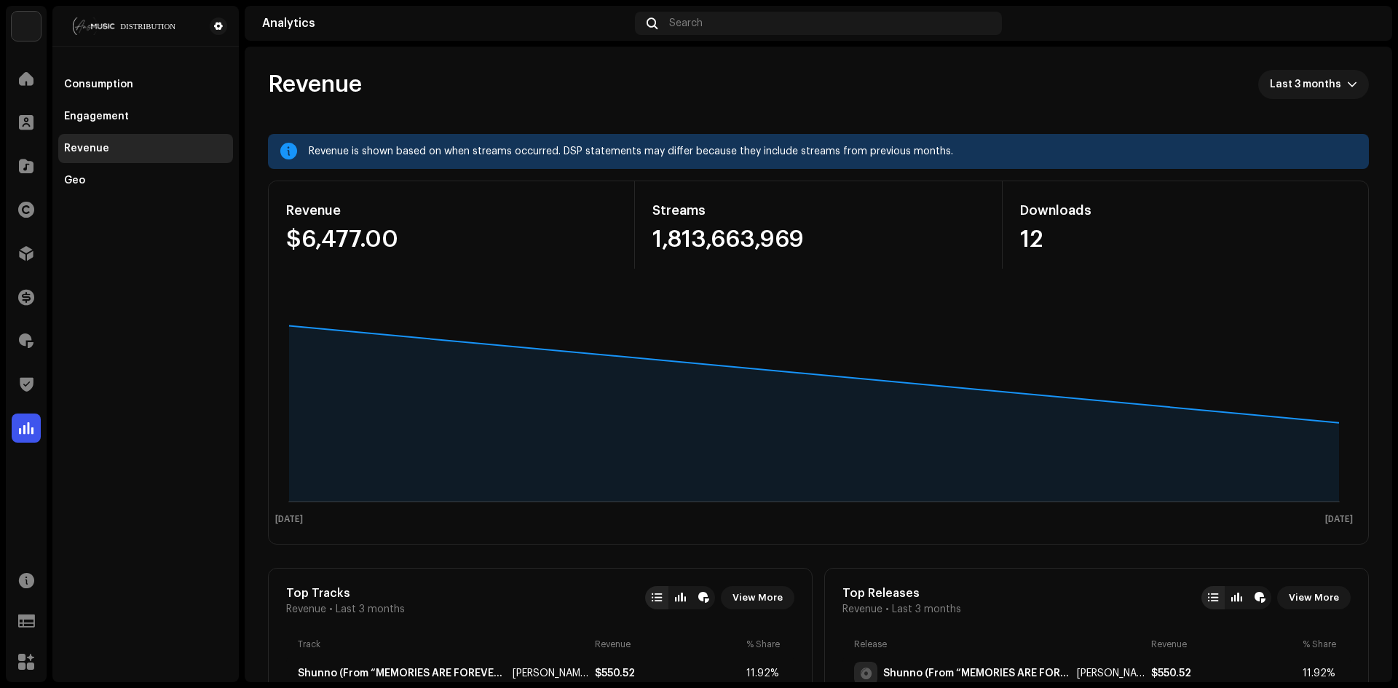
click at [1370, 25] on img at bounding box center [1362, 23] width 23 height 23
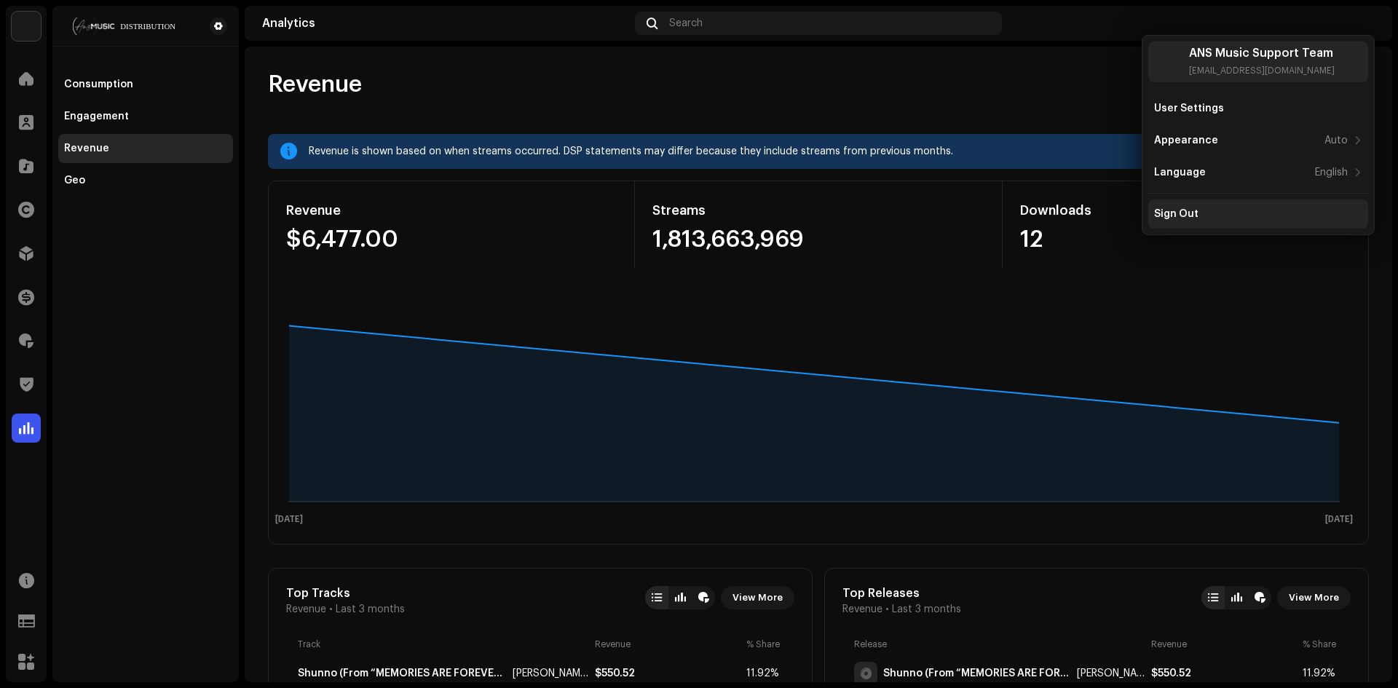
click at [1216, 219] on div "Sign Out" at bounding box center [1258, 214] width 208 height 12
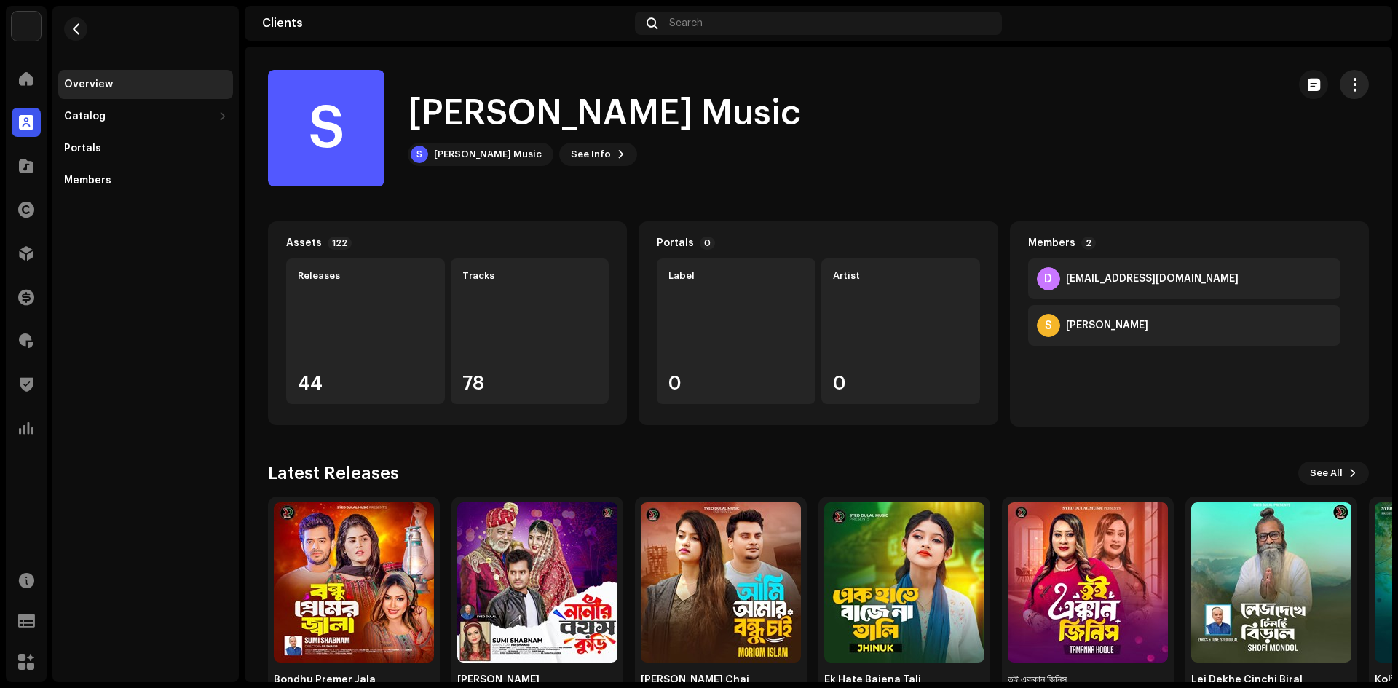
click at [1339, 82] on button "button" at bounding box center [1353, 84] width 29 height 29
click at [951, 169] on div "S Syed Dulal Music S Syed Dulal Music See Info" at bounding box center [772, 128] width 1008 height 116
click at [1347, 82] on span "button" at bounding box center [1354, 85] width 14 height 12
drag, startPoint x: 1346, startPoint y: 84, endPoint x: 1330, endPoint y: 114, distance: 33.9
click at [1347, 85] on span "button" at bounding box center [1354, 85] width 14 height 12
